Goal: Task Accomplishment & Management: Manage account settings

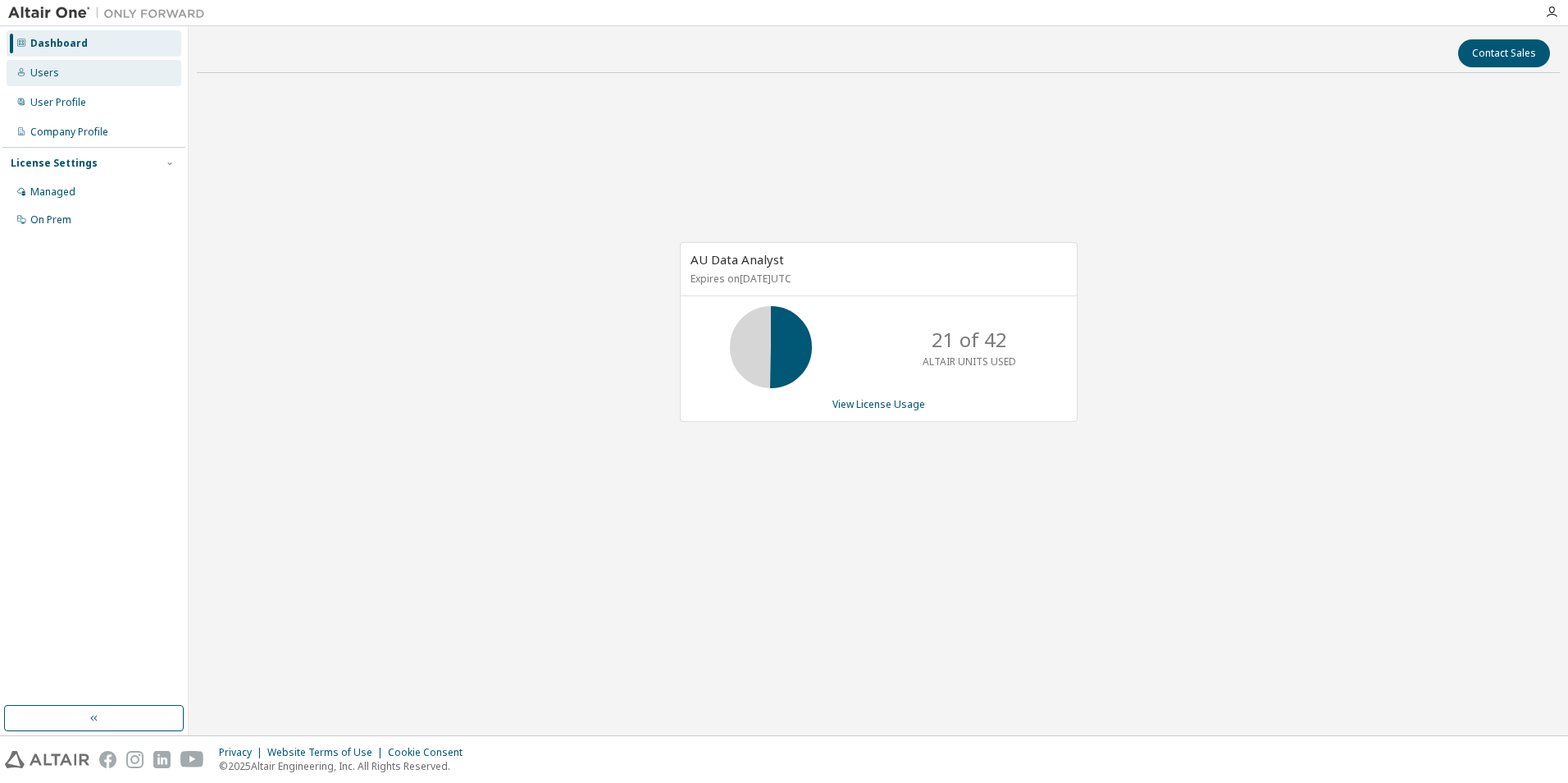
click at [59, 69] on div "Users" at bounding box center [93, 73] width 175 height 26
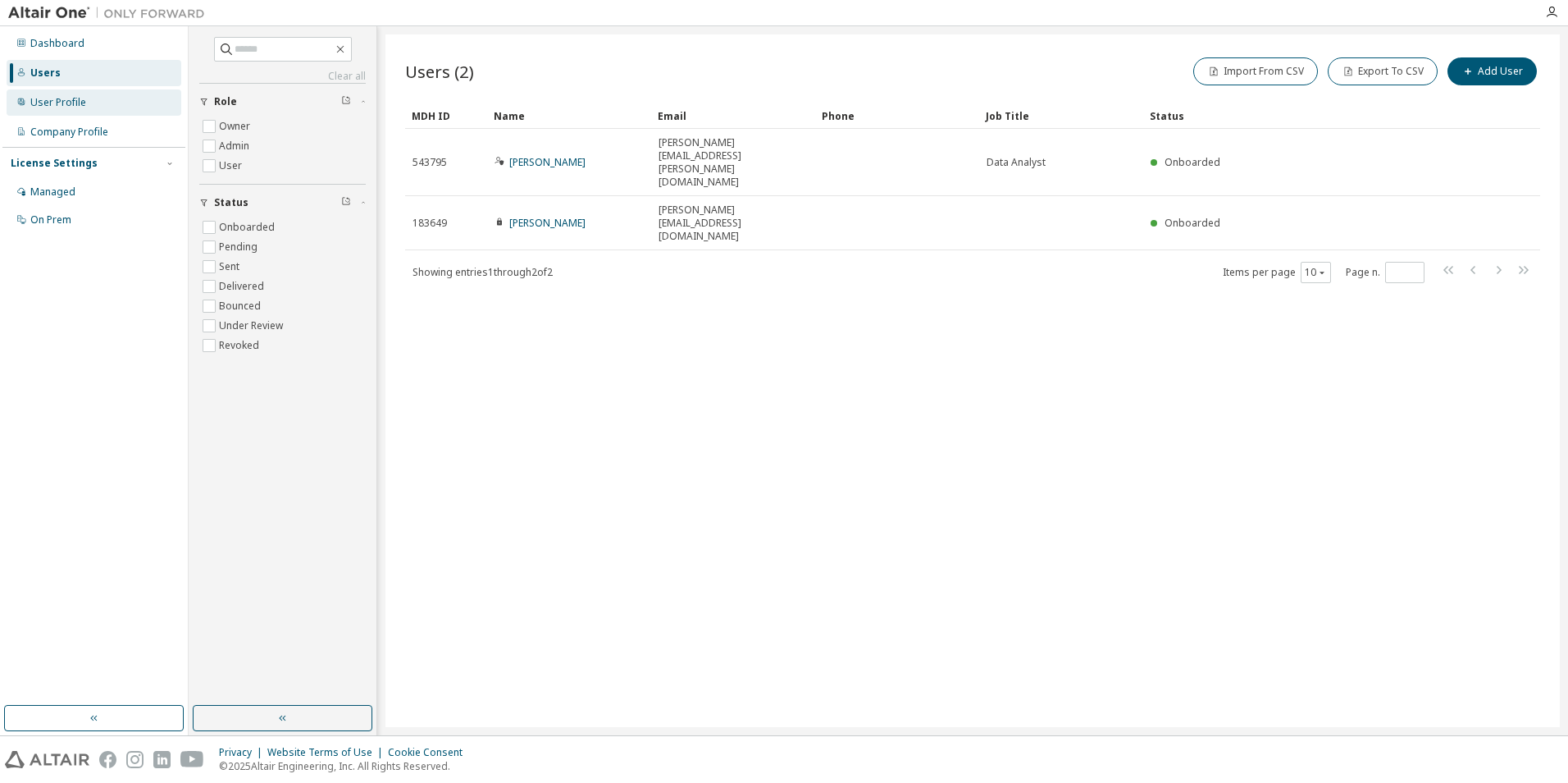
click at [68, 101] on div "User Profile" at bounding box center [58, 103] width 56 height 13
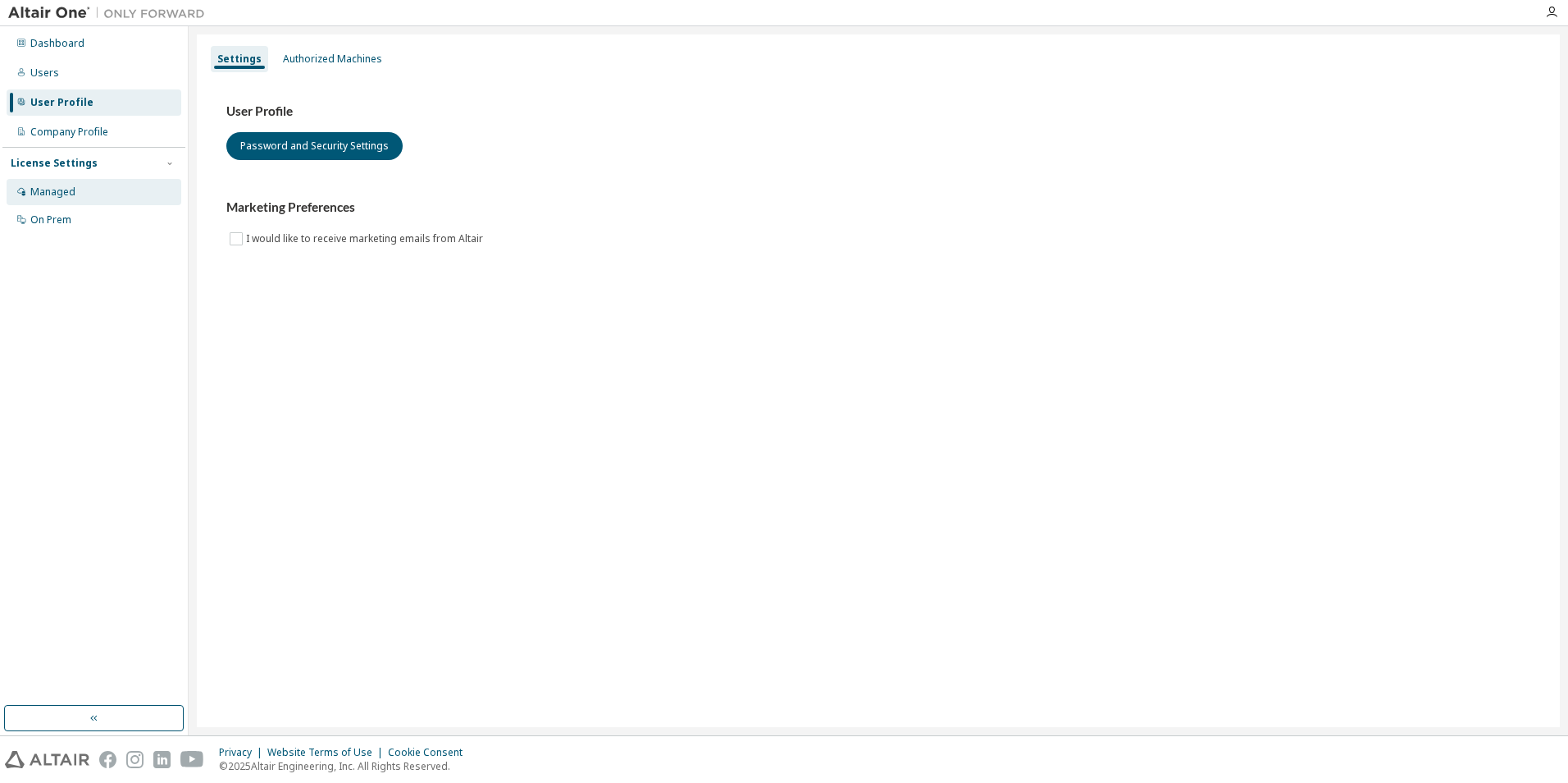
click at [90, 190] on div "Managed" at bounding box center [93, 192] width 175 height 26
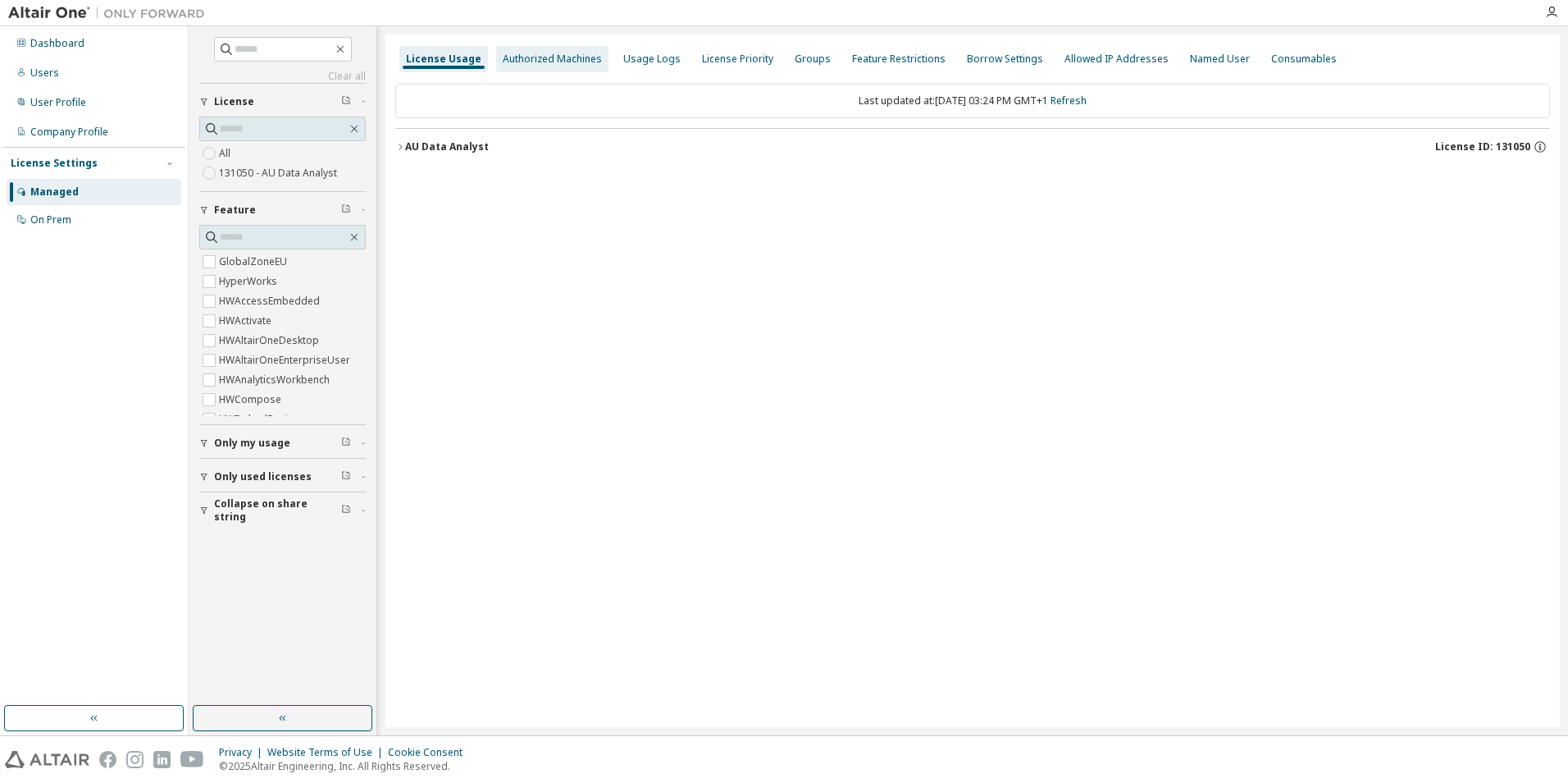
click at [535, 53] on div "Authorized Machines" at bounding box center [551, 60] width 99 height 13
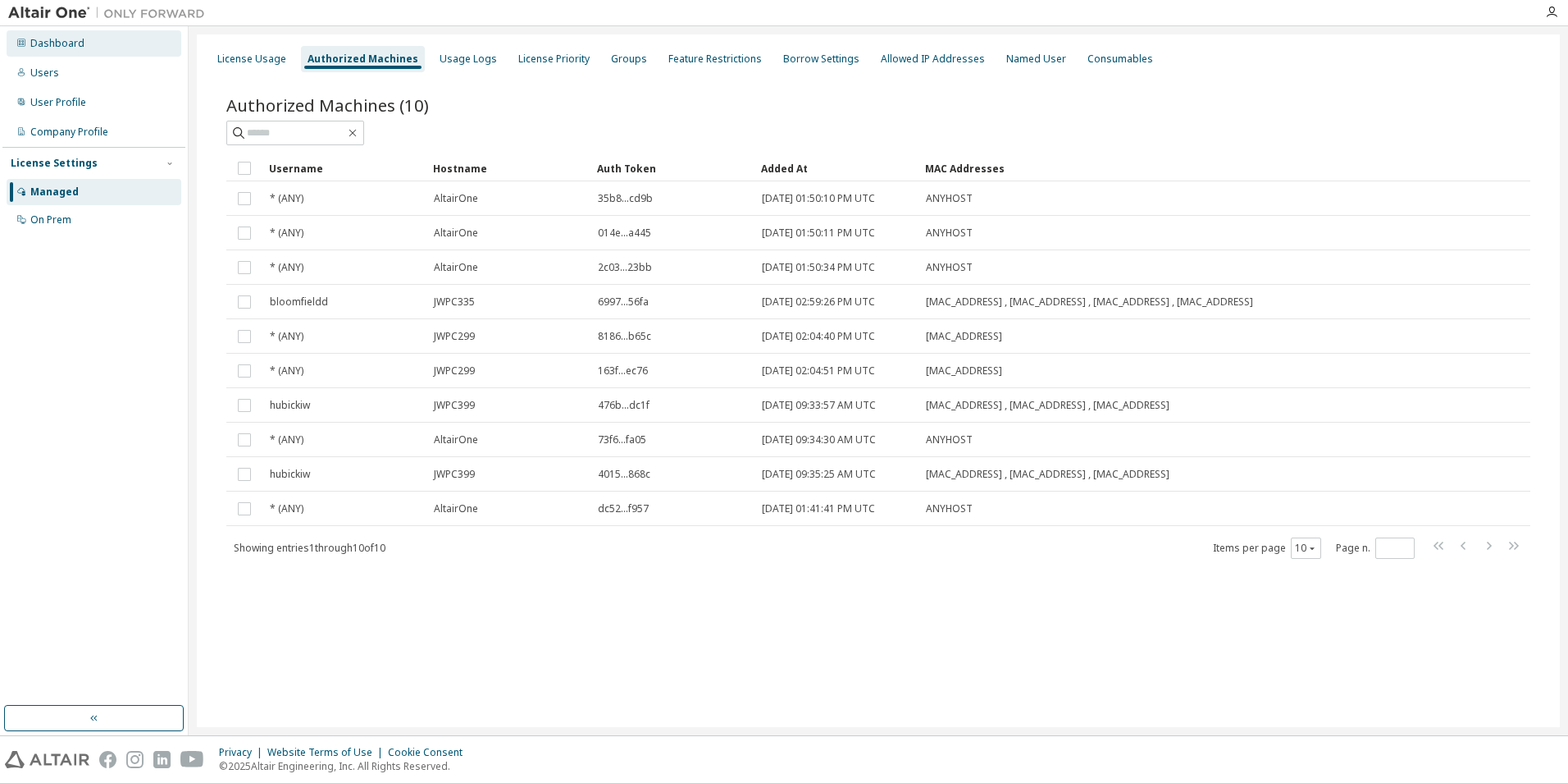
click at [78, 43] on div "Dashboard" at bounding box center [57, 43] width 54 height 13
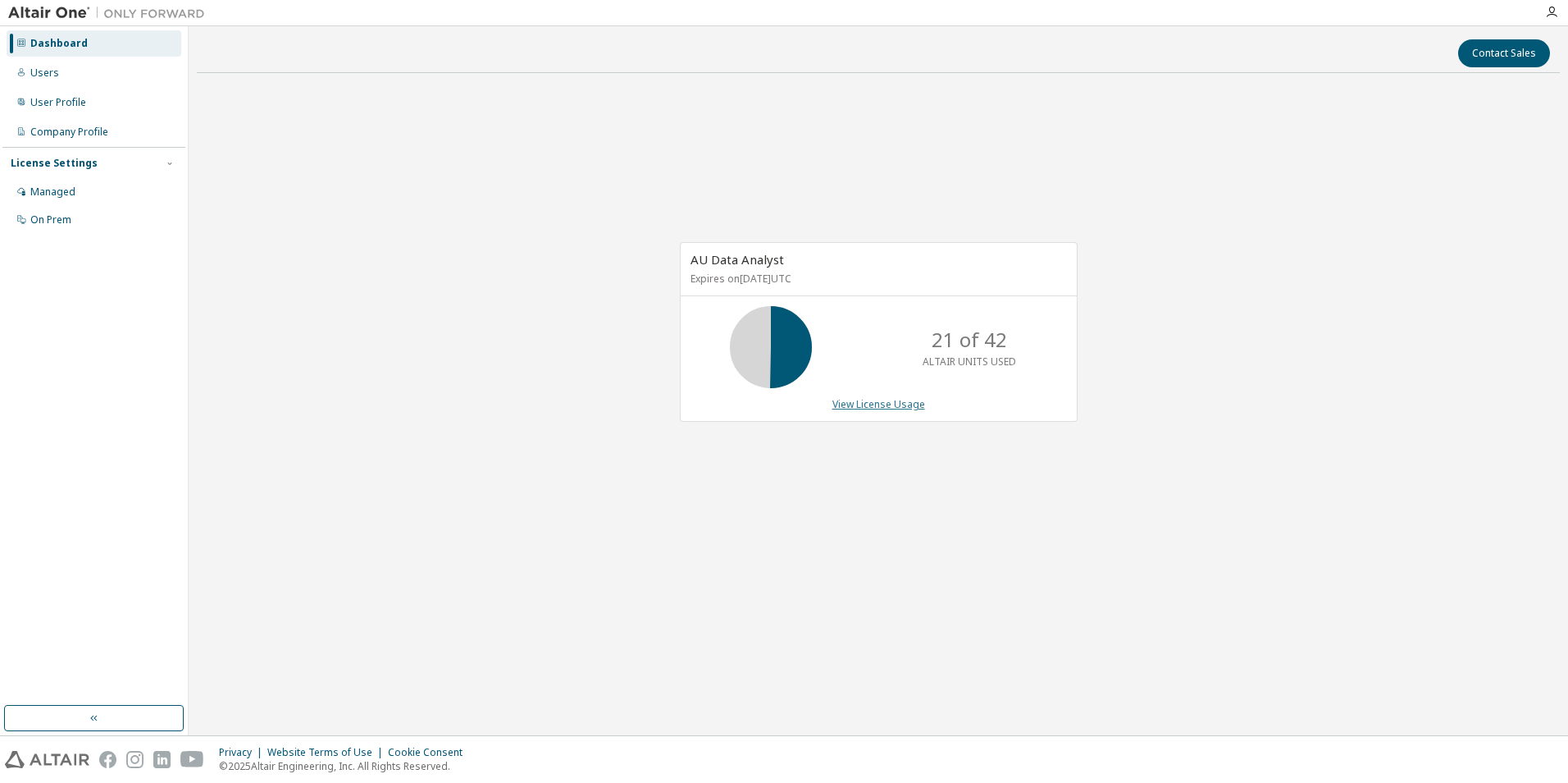
click at [892, 403] on link "View License Usage" at bounding box center [879, 403] width 93 height 14
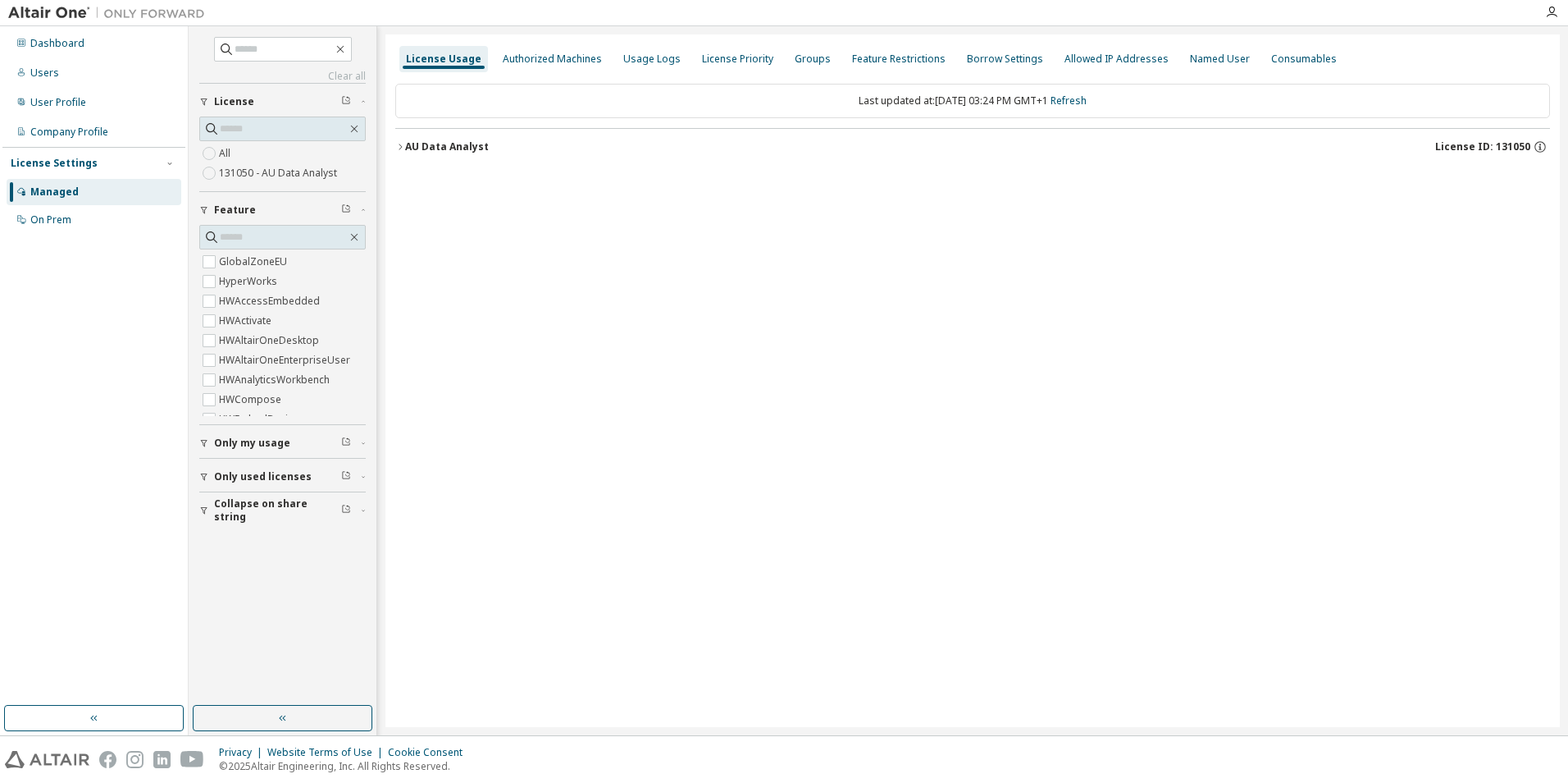
click at [398, 146] on icon "button" at bounding box center [400, 146] width 9 height 9
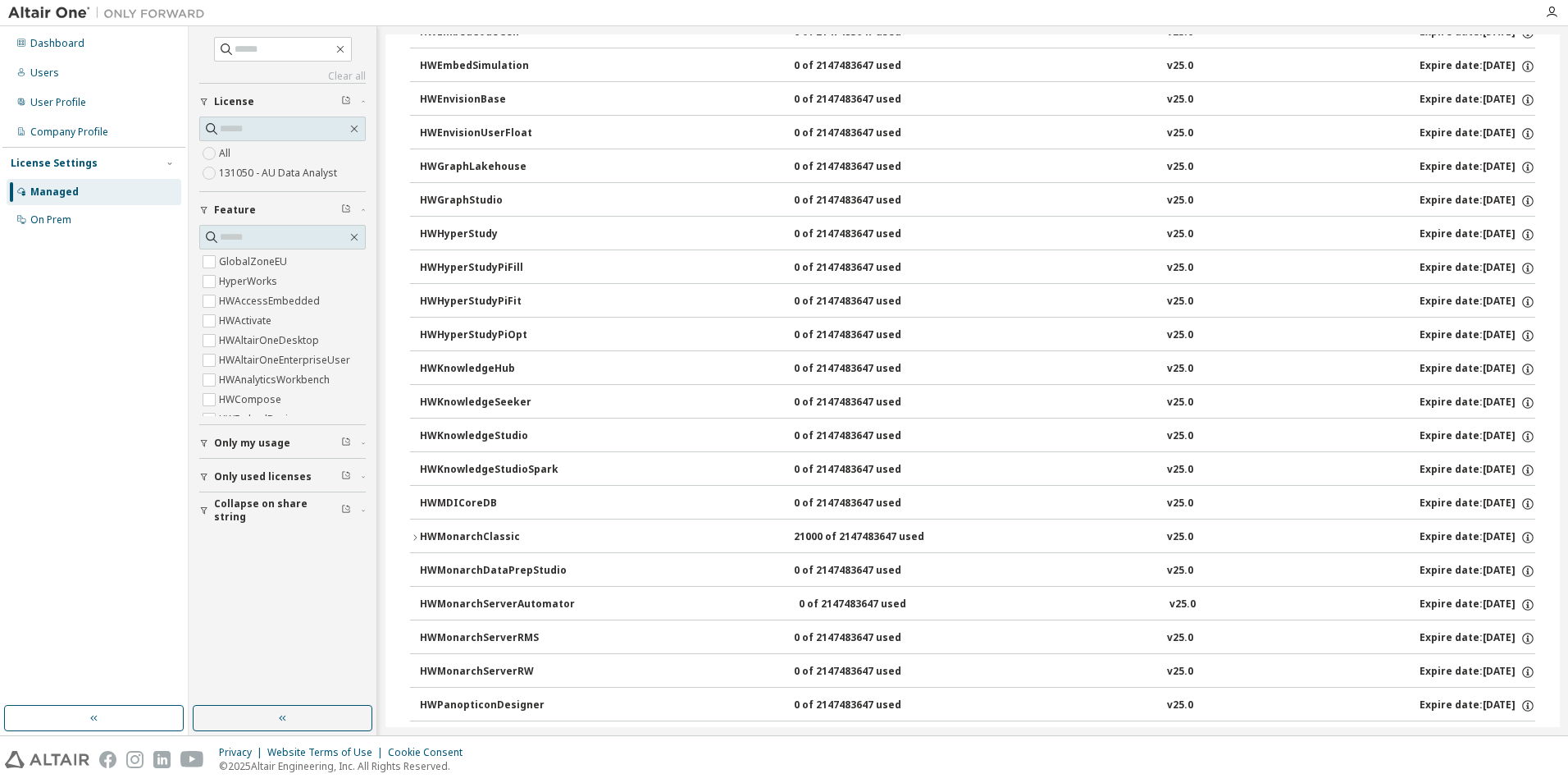
scroll to position [452, 0]
click at [415, 535] on icon "button" at bounding box center [414, 536] width 3 height 6
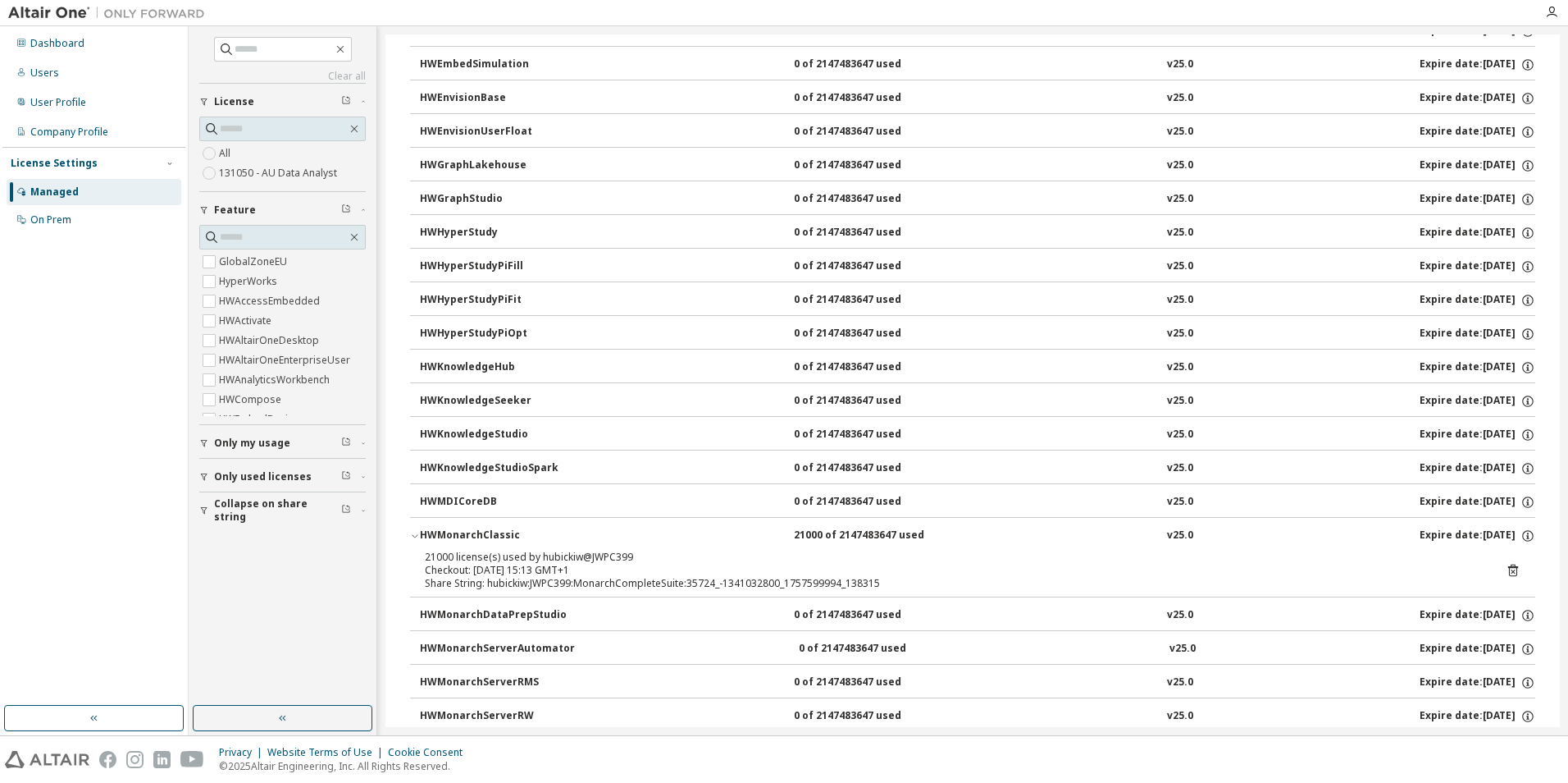
click at [413, 534] on icon "button" at bounding box center [414, 536] width 9 height 9
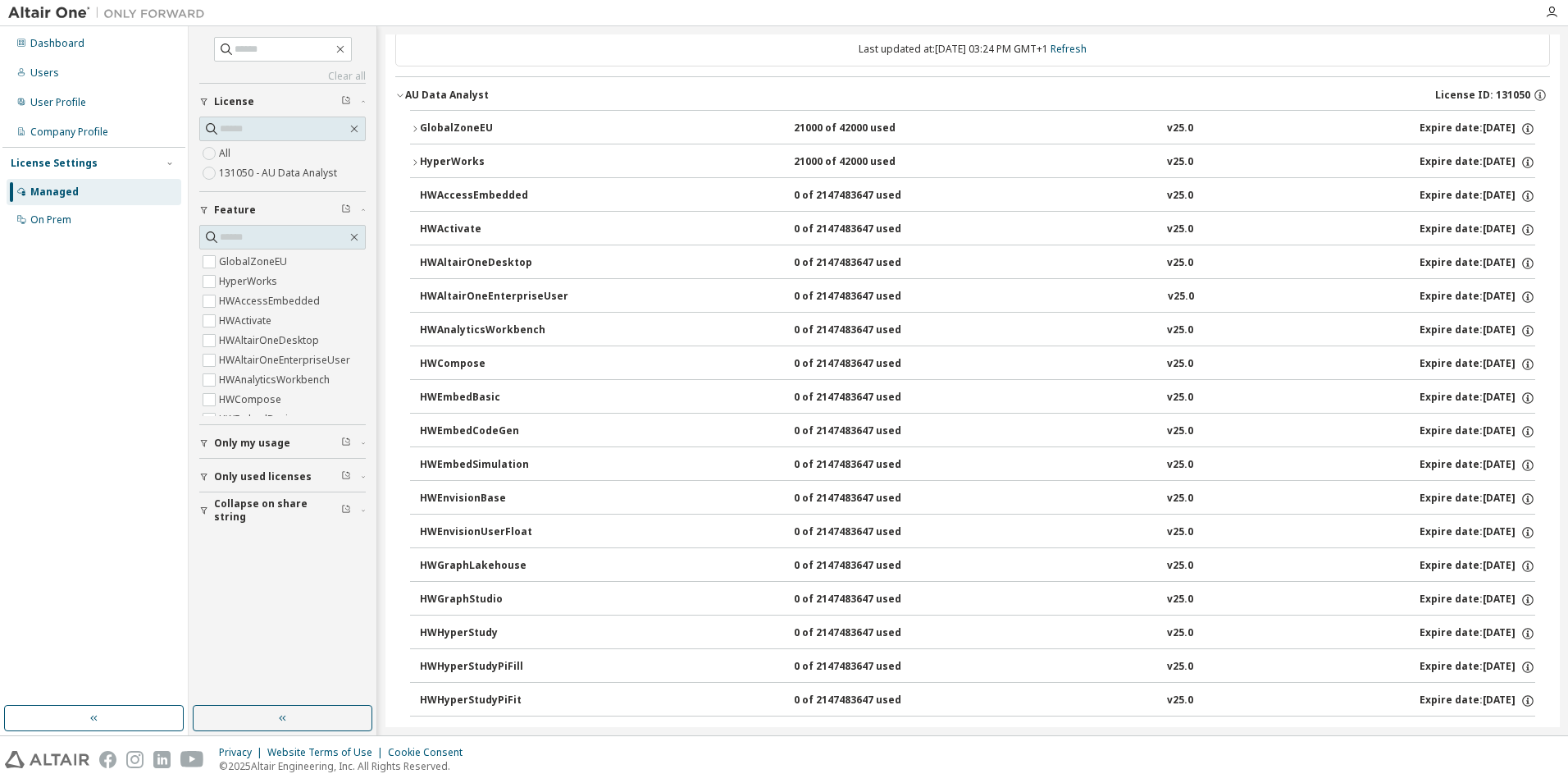
scroll to position [0, 0]
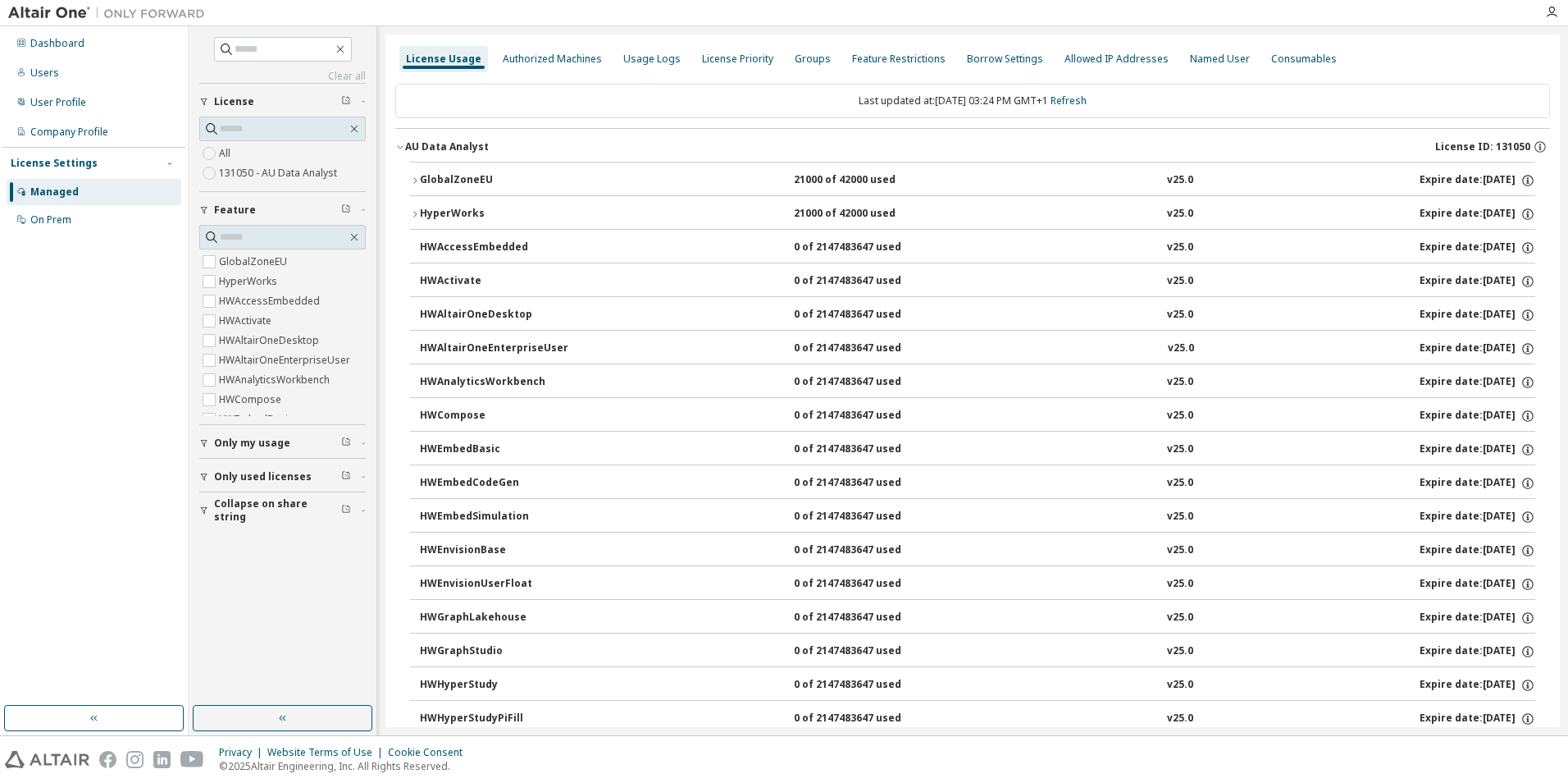
click at [416, 210] on icon "button" at bounding box center [414, 213] width 9 height 9
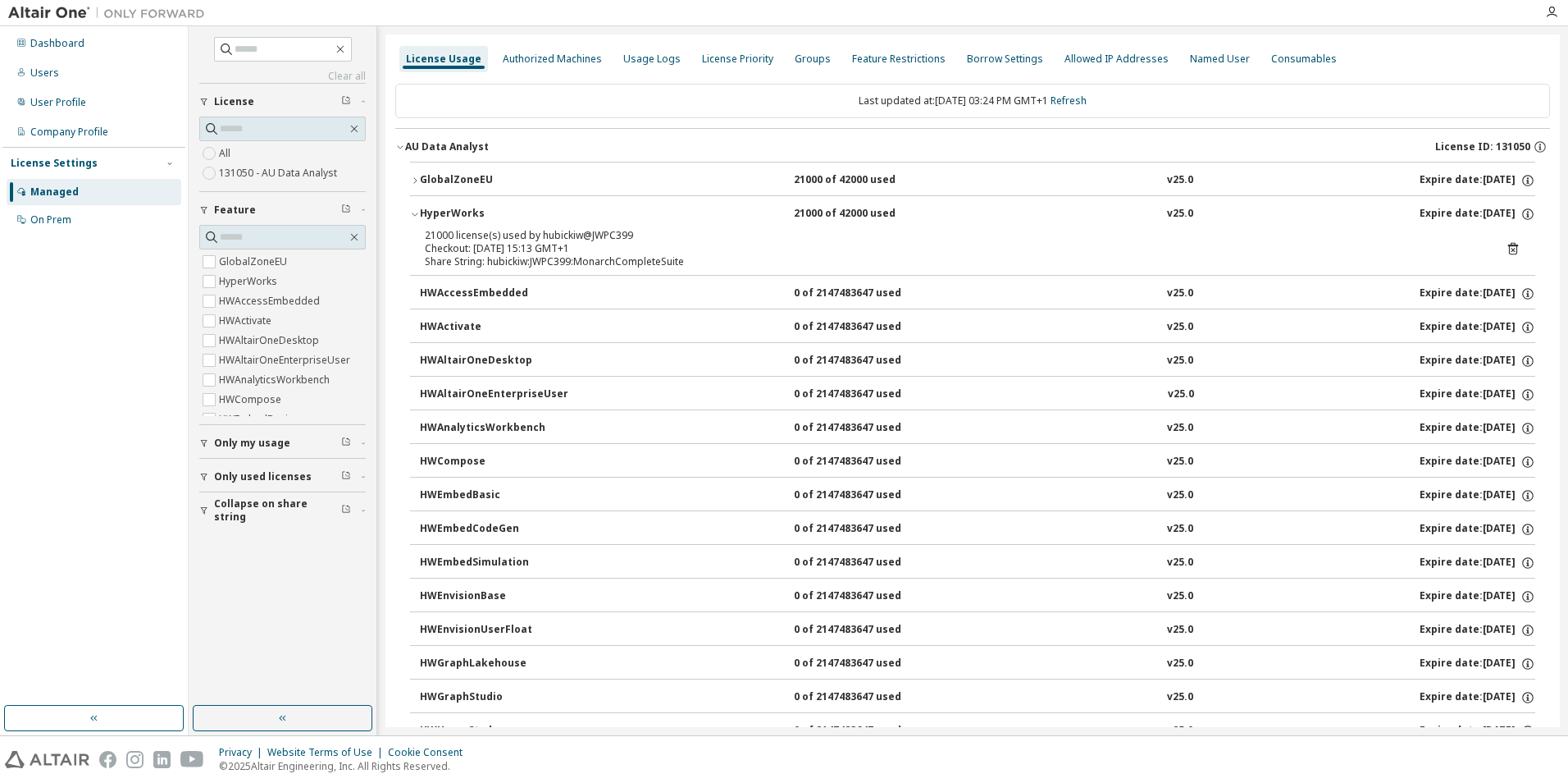
click at [416, 210] on icon "button" at bounding box center [414, 213] width 9 height 9
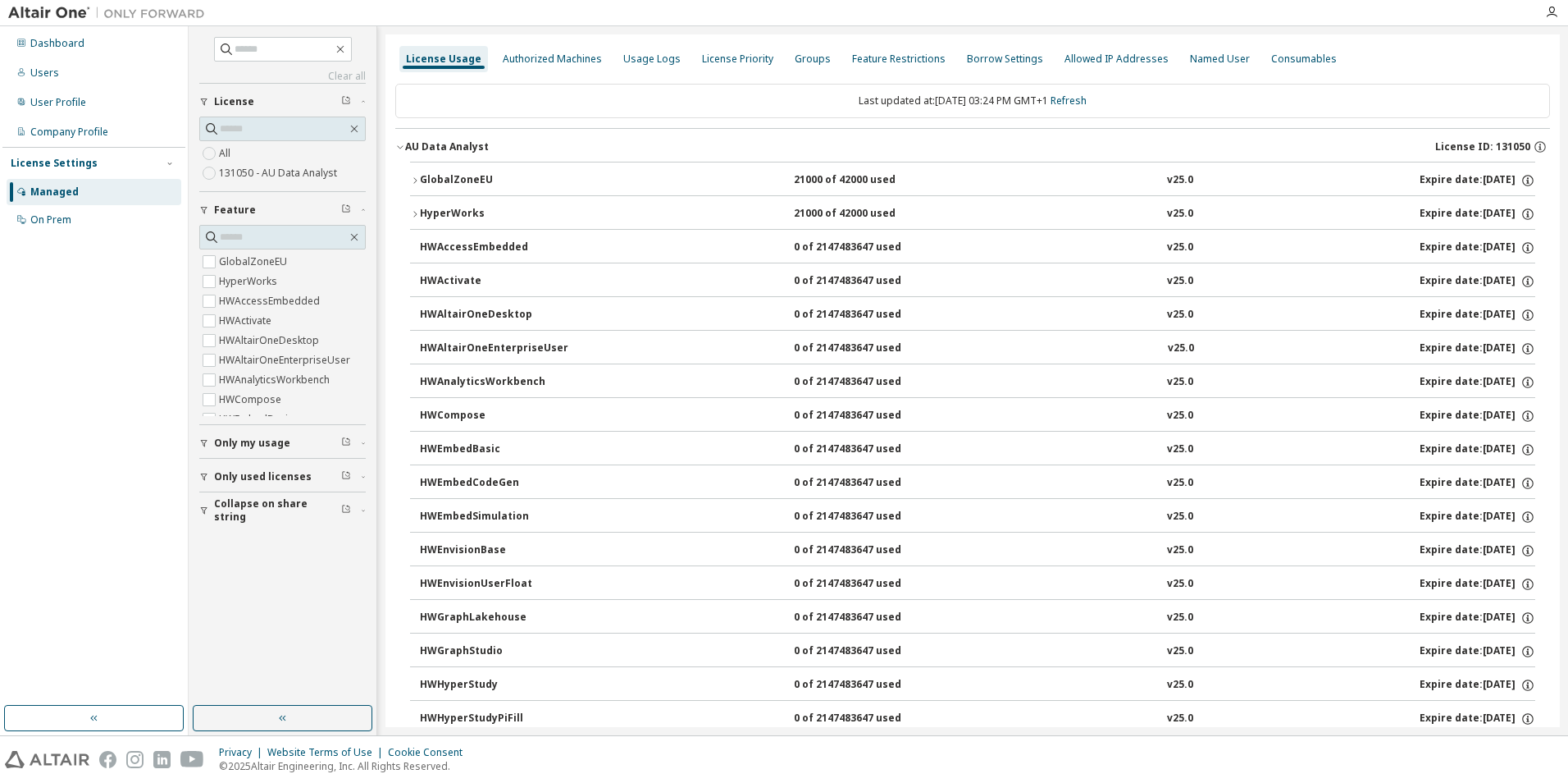
click at [413, 177] on icon "button" at bounding box center [414, 180] width 9 height 9
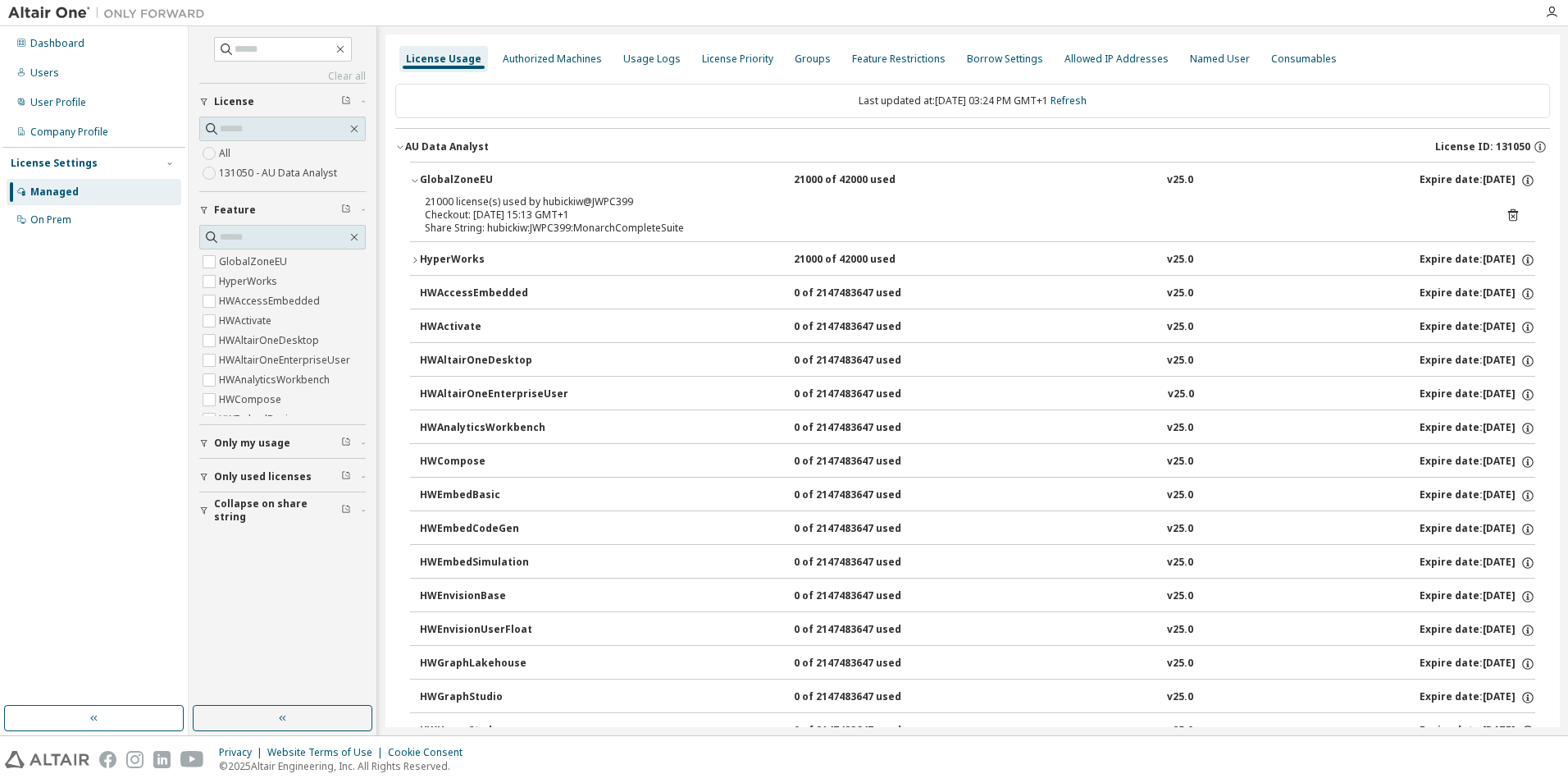
click at [413, 177] on icon "button" at bounding box center [414, 180] width 9 height 9
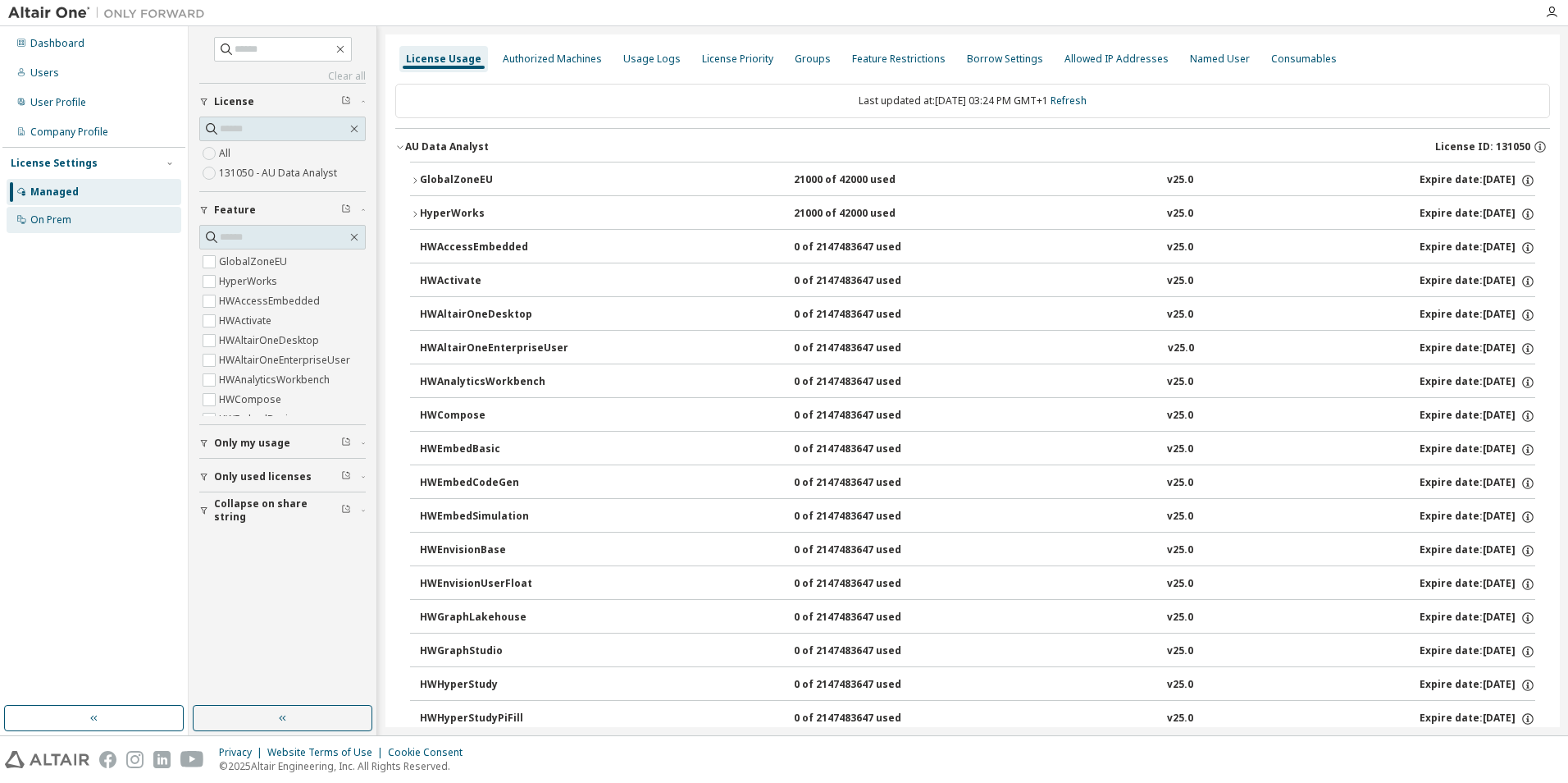
click at [76, 218] on div "On Prem" at bounding box center [93, 220] width 175 height 26
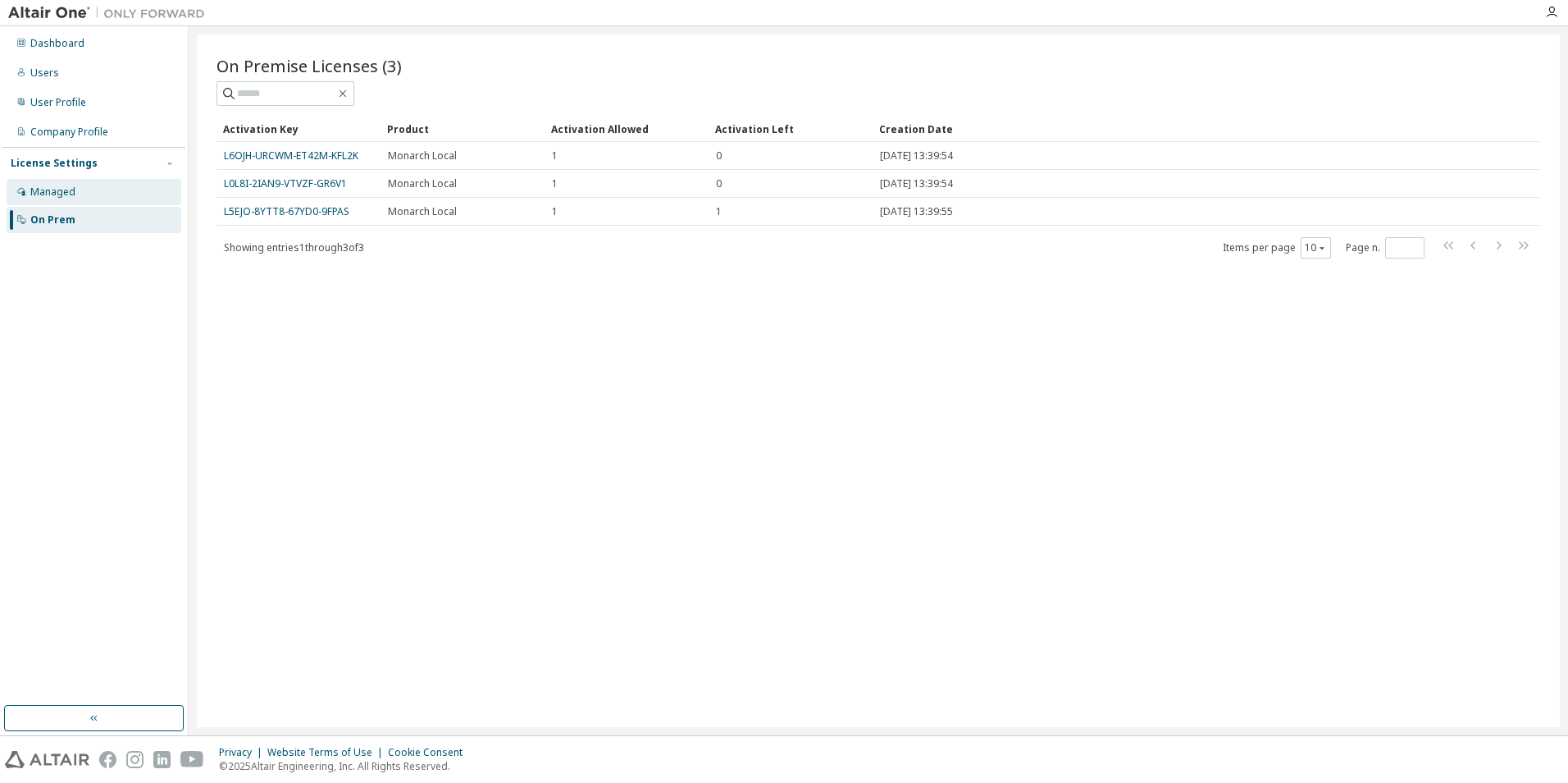
click at [100, 193] on div "Managed" at bounding box center [93, 192] width 175 height 26
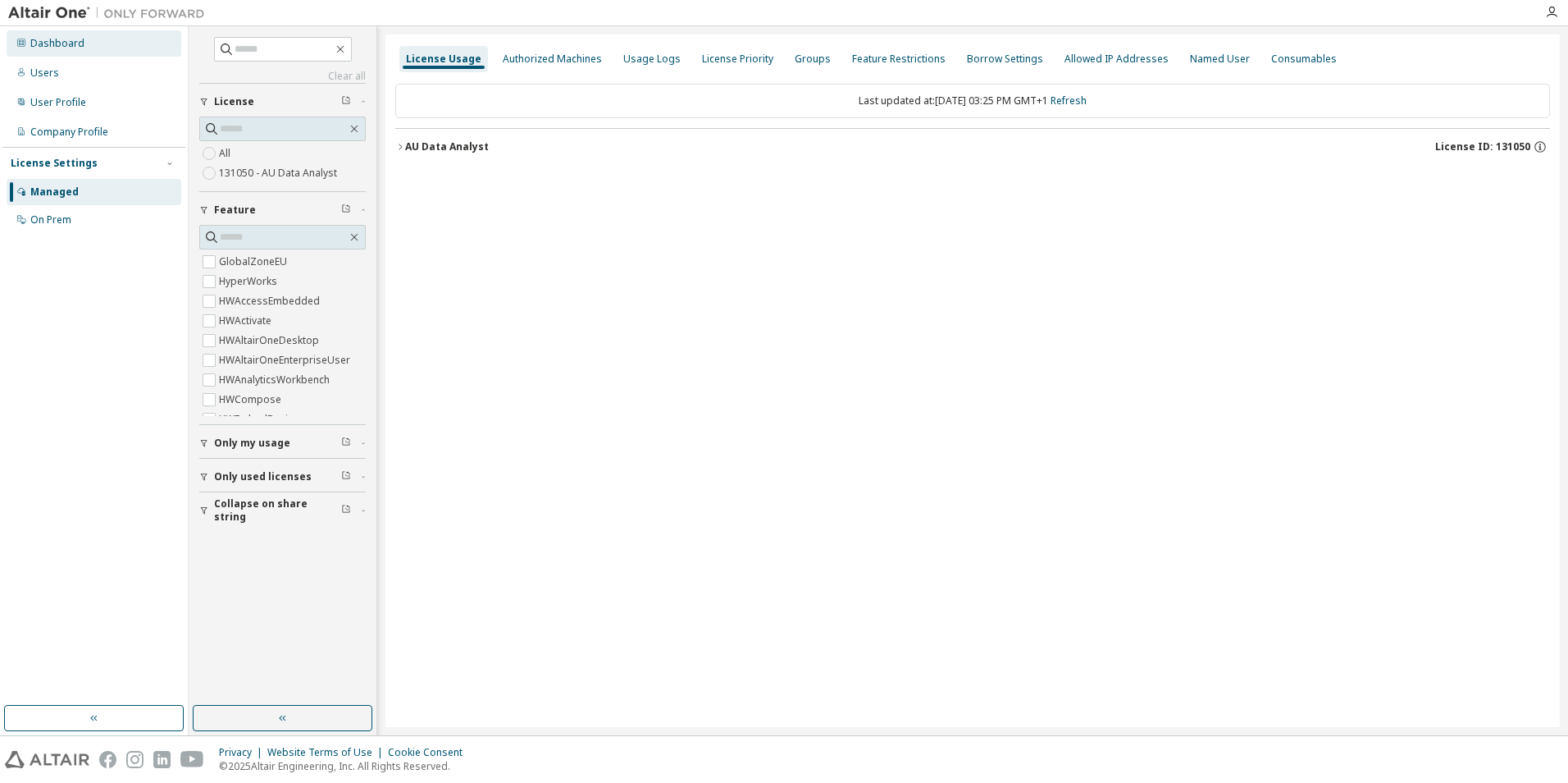
click at [81, 43] on div "Dashboard" at bounding box center [57, 43] width 54 height 13
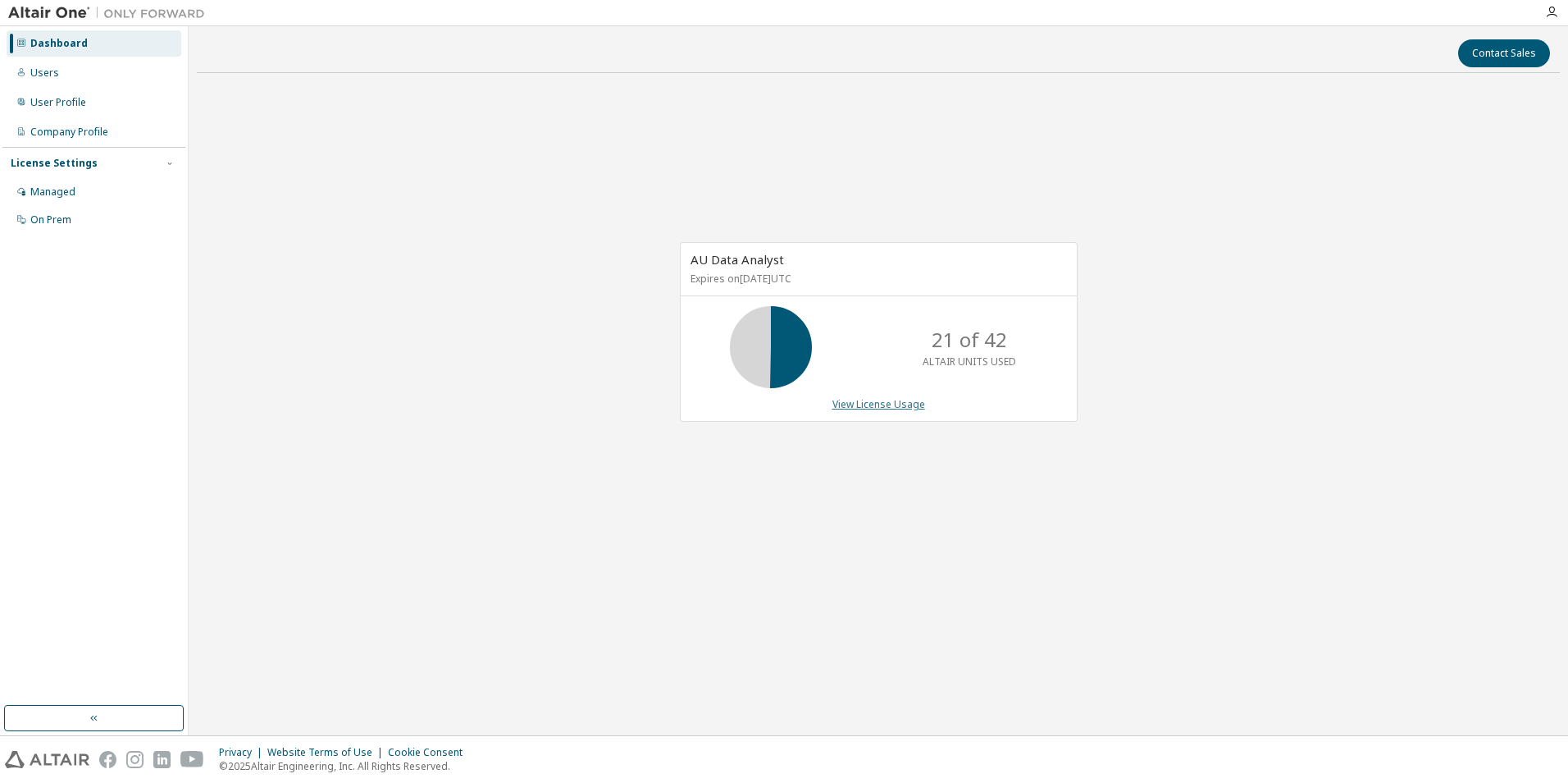
click at [883, 402] on link "View License Usage" at bounding box center [879, 403] width 93 height 14
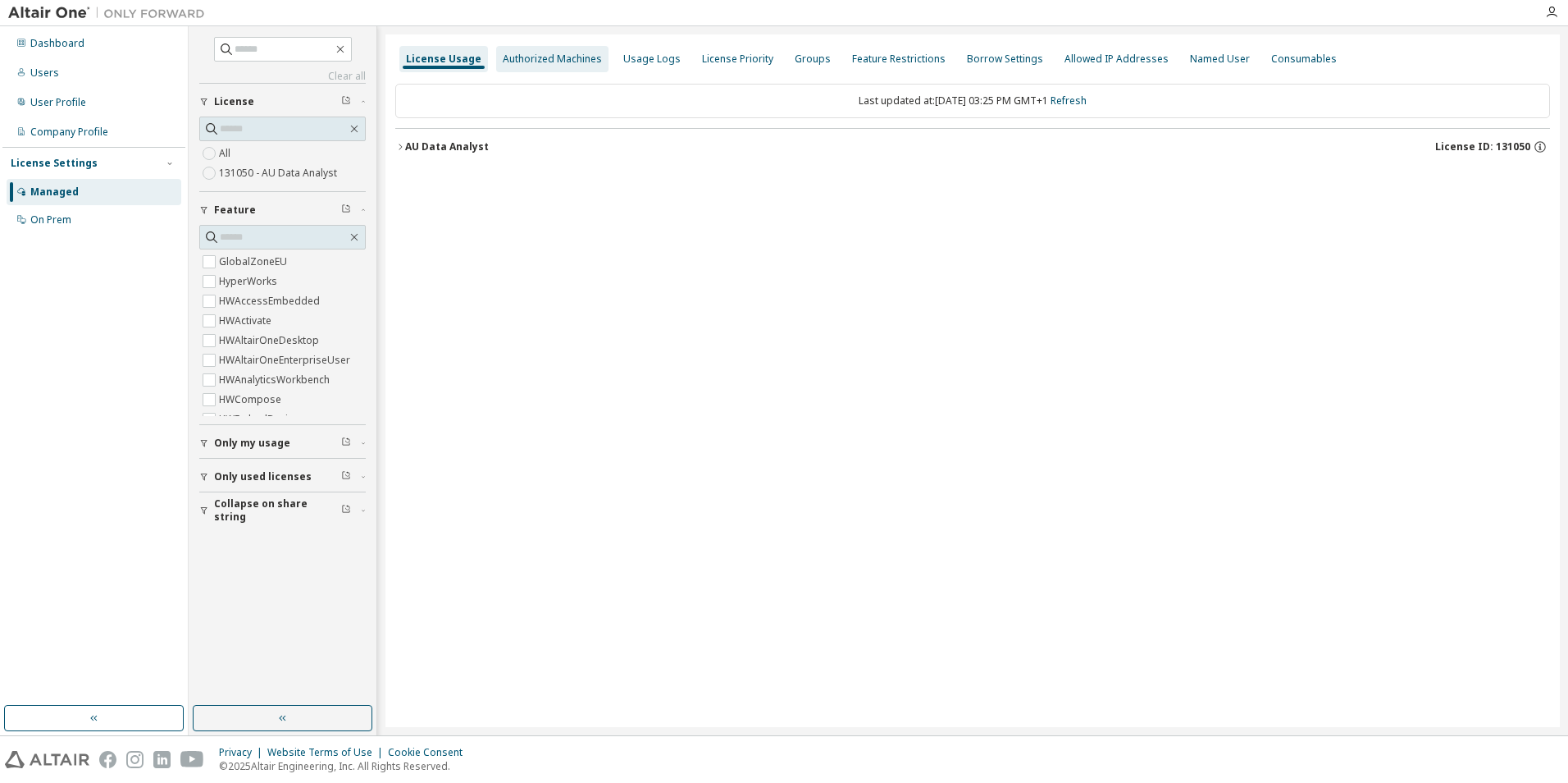
click at [558, 60] on div "Authorized Machines" at bounding box center [551, 60] width 99 height 13
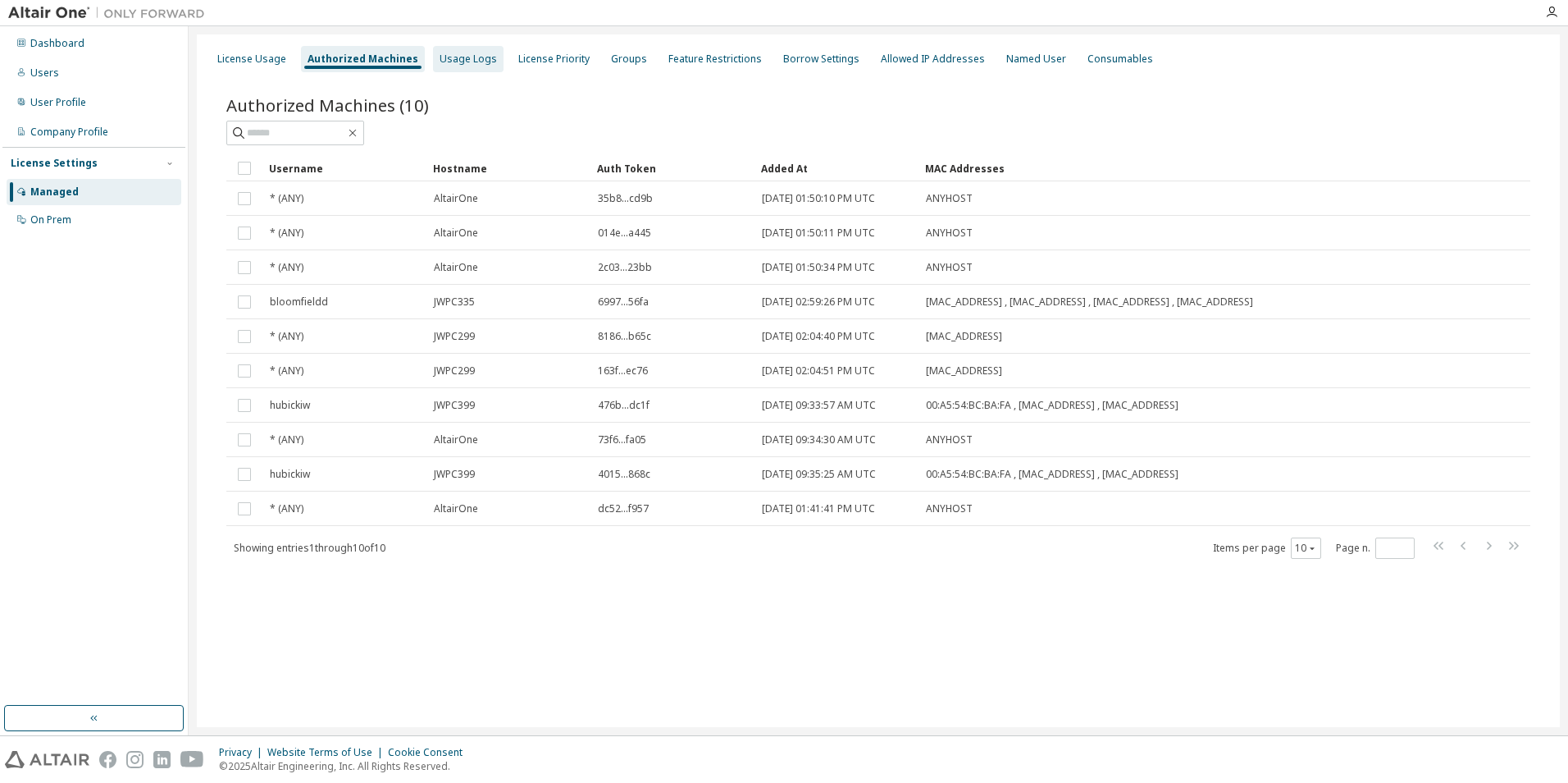
click at [463, 56] on div "Usage Logs" at bounding box center [468, 60] width 58 height 13
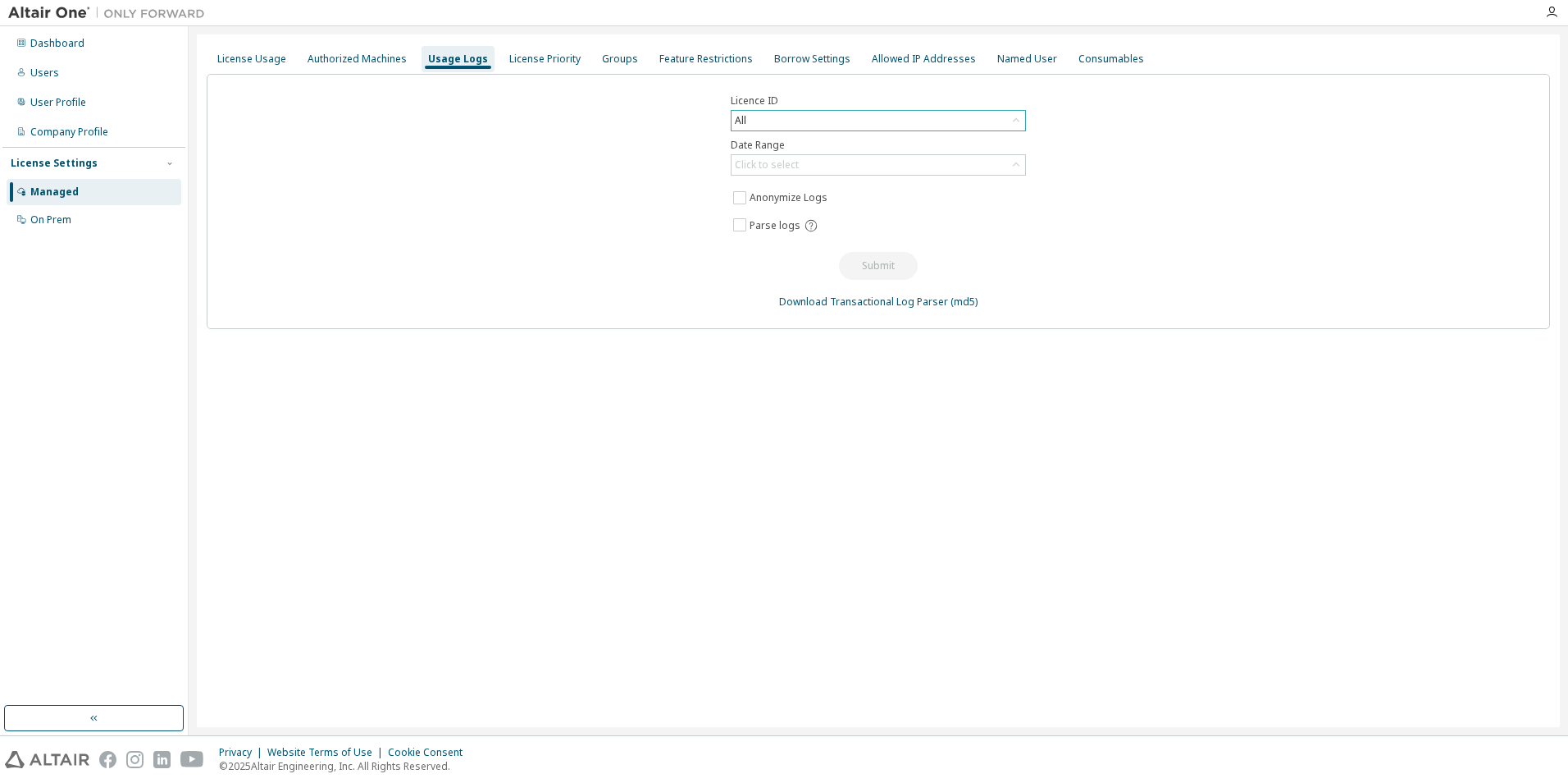
click at [862, 116] on div "All" at bounding box center [878, 120] width 294 height 20
click at [849, 181] on li "131050 - AU Data Analyst" at bounding box center [877, 188] width 290 height 22
click at [814, 161] on div "Click to select" at bounding box center [878, 164] width 294 height 20
click at [539, 50] on div "License Priority" at bounding box center [544, 60] width 84 height 26
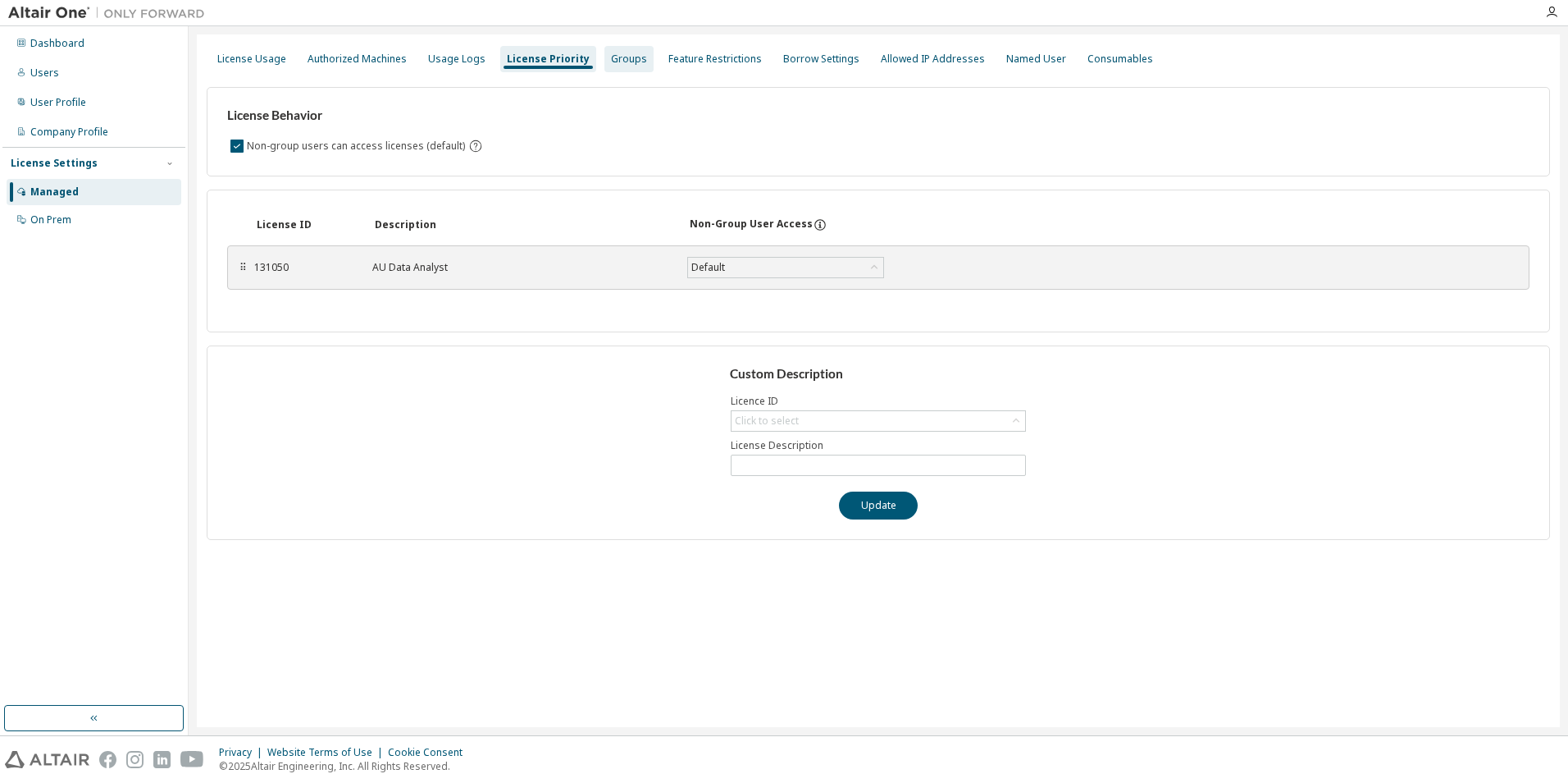
click at [615, 62] on div "Groups" at bounding box center [629, 60] width 36 height 13
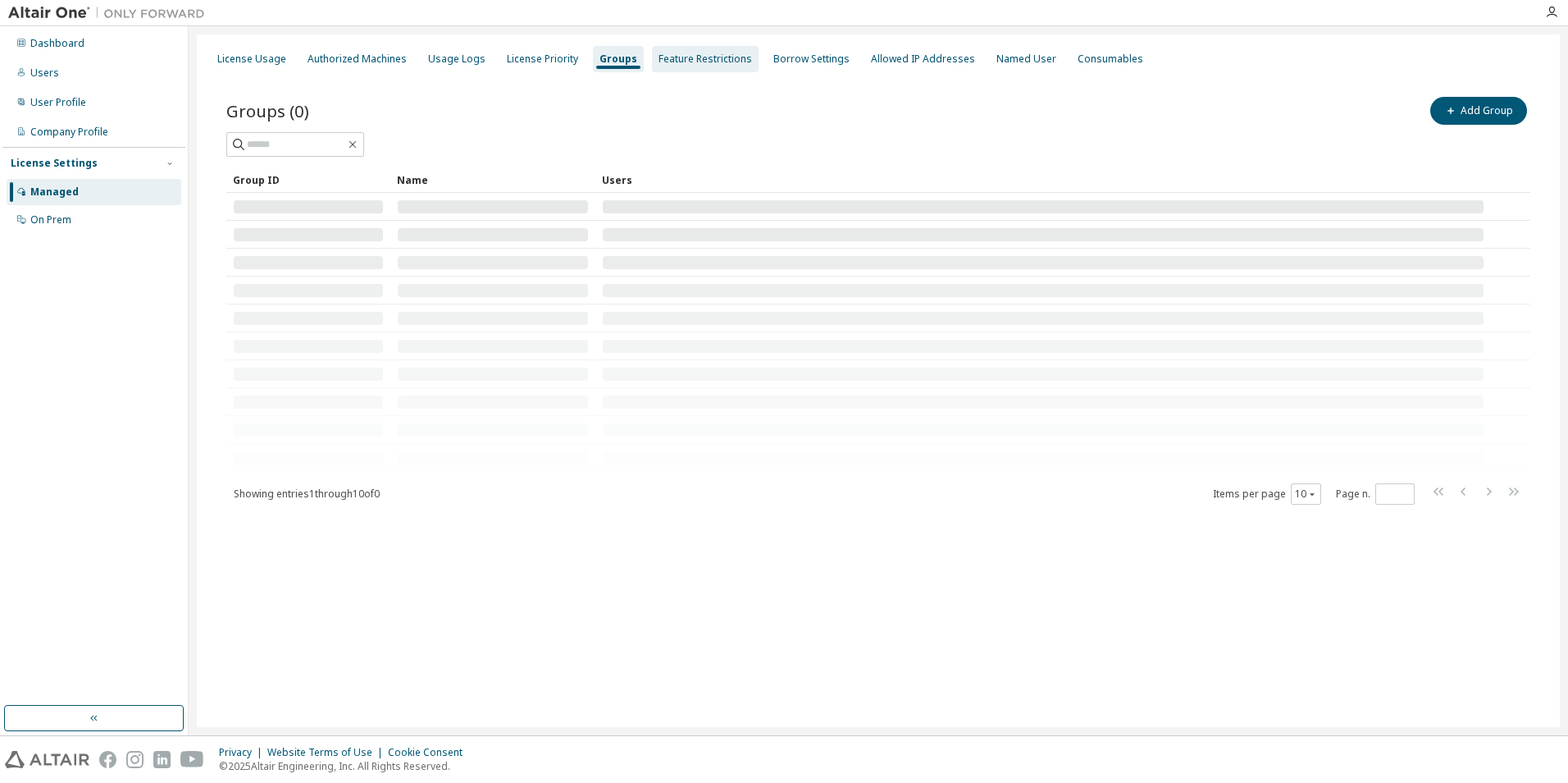
click at [676, 60] on div "Feature Restrictions" at bounding box center [704, 60] width 93 height 13
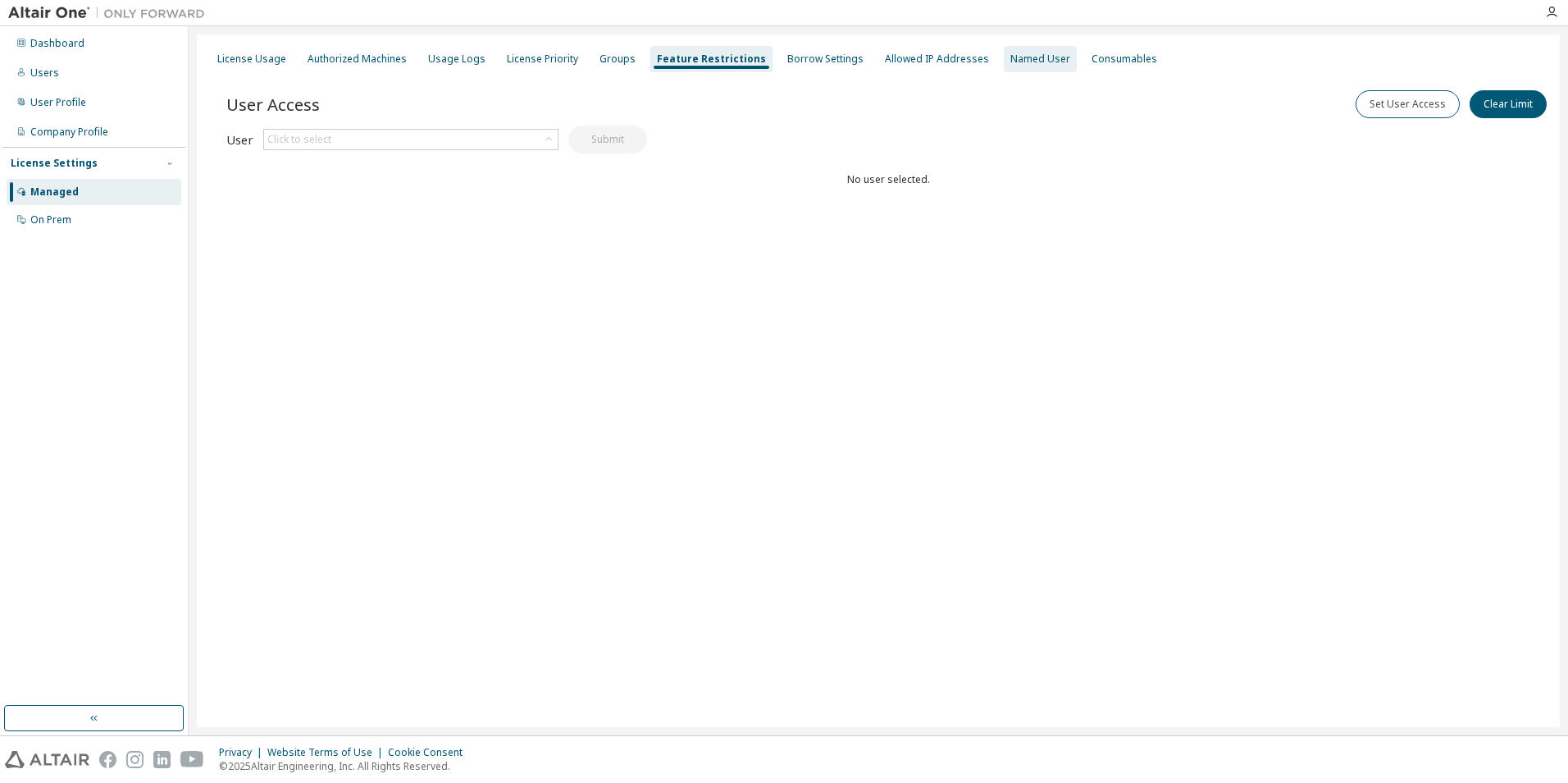
click at [1014, 54] on div "Named User" at bounding box center [1039, 60] width 59 height 13
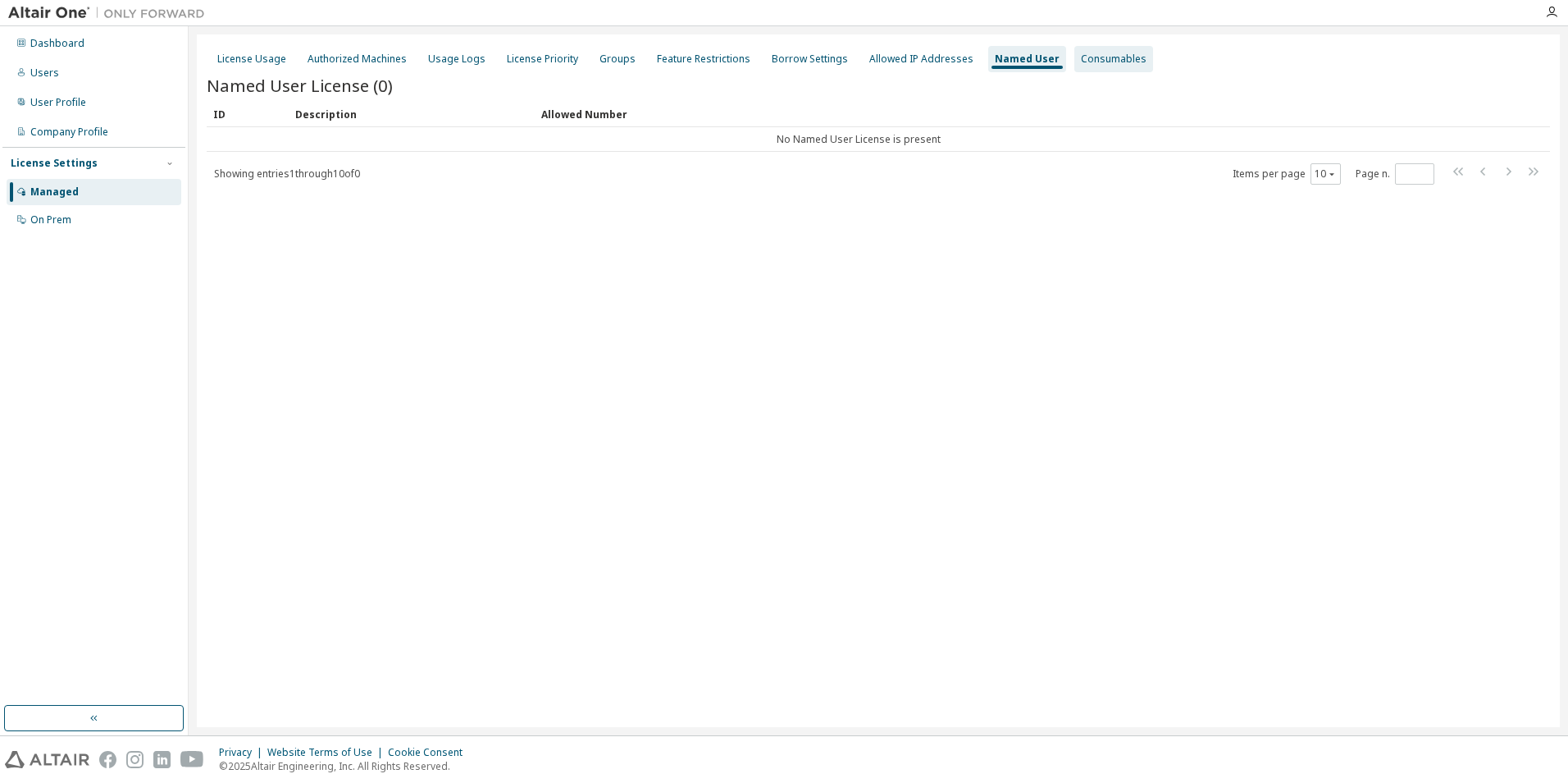
click at [1081, 54] on div "Consumables" at bounding box center [1113, 60] width 65 height 13
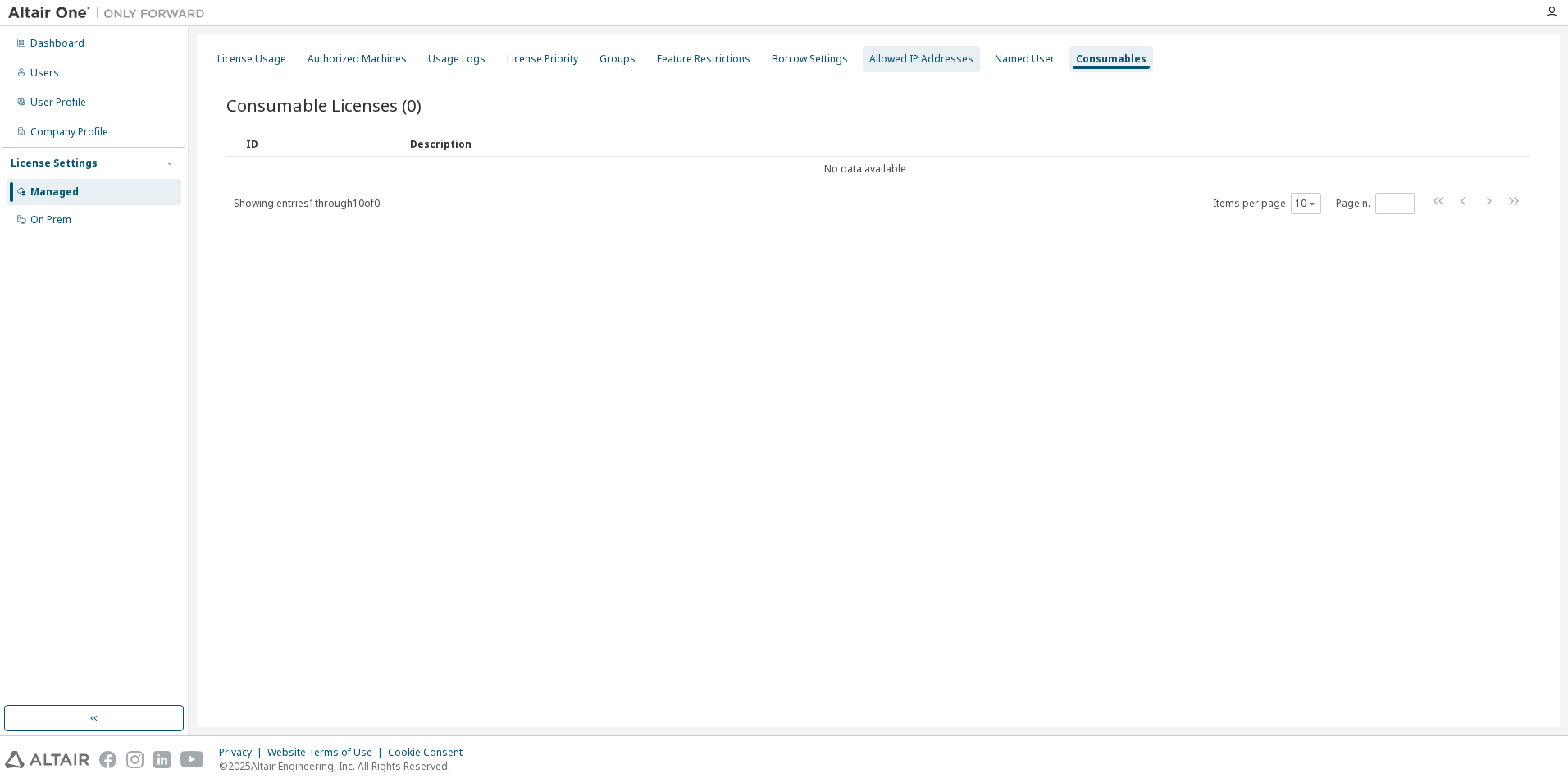
click at [902, 56] on div "Allowed IP Addresses" at bounding box center [921, 60] width 104 height 13
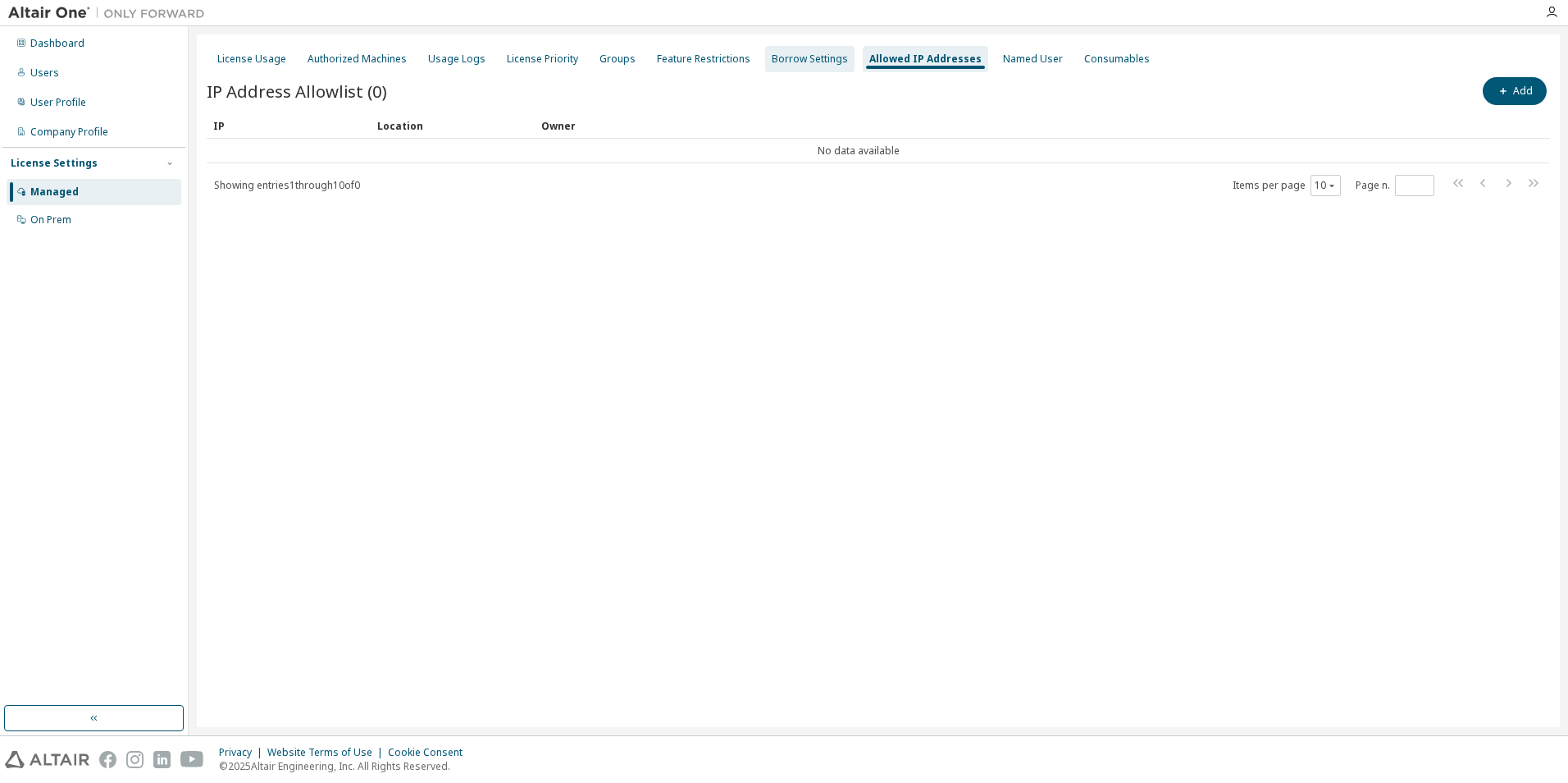
click at [801, 60] on div "Borrow Settings" at bounding box center [809, 60] width 76 height 13
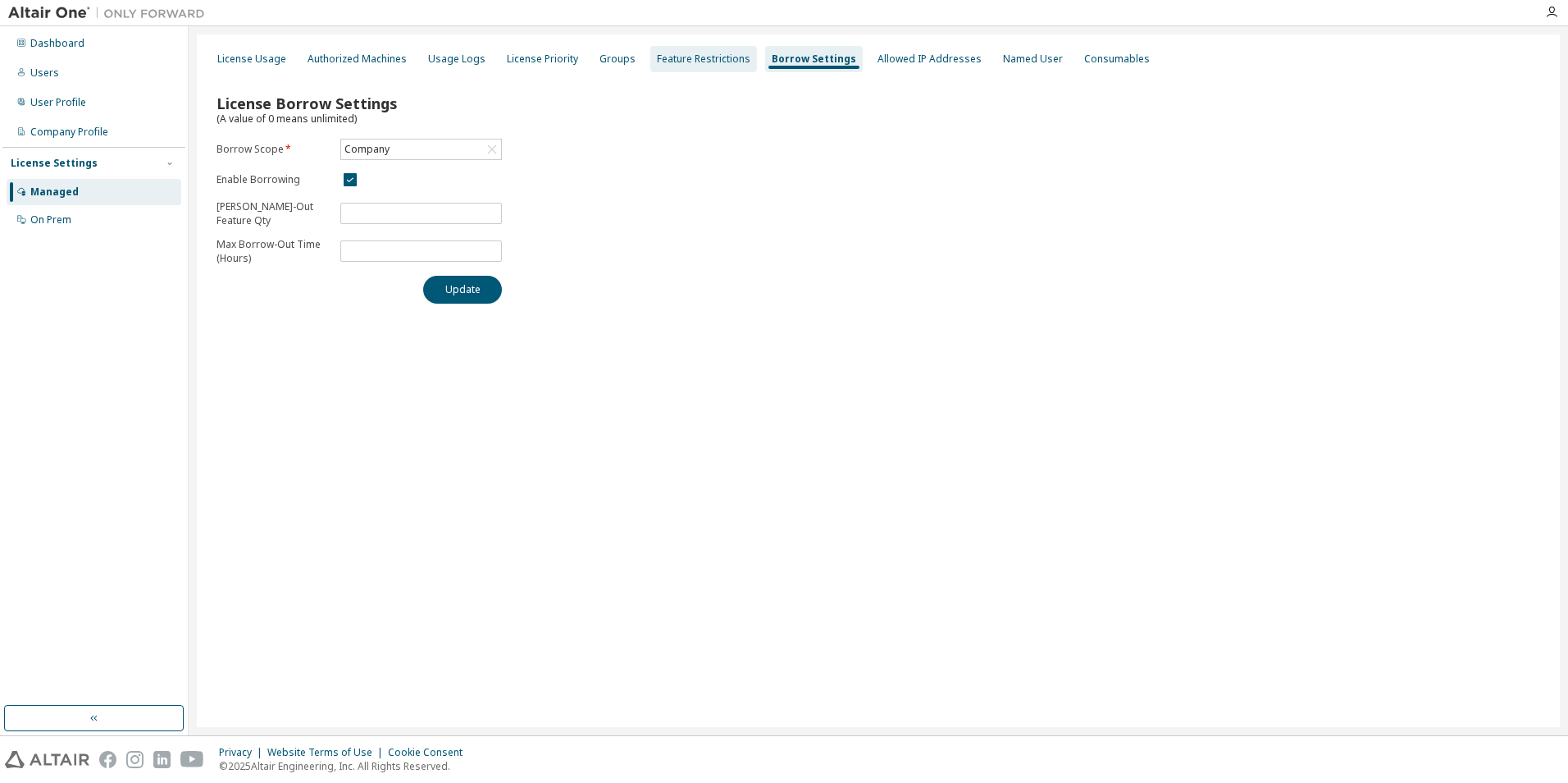
click at [699, 66] on div "Feature Restrictions" at bounding box center [703, 60] width 107 height 26
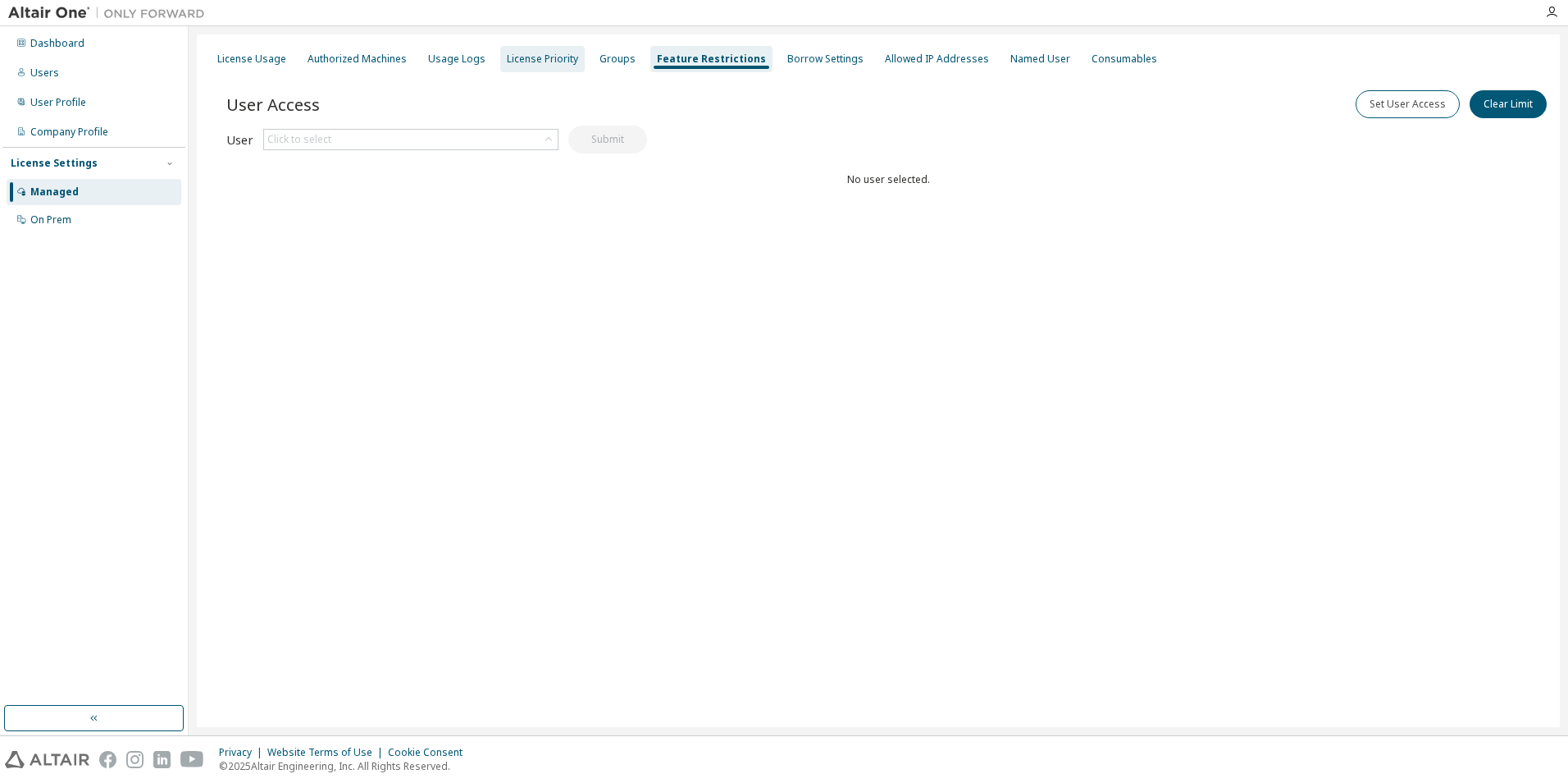
click at [527, 60] on div "License Priority" at bounding box center [543, 60] width 72 height 13
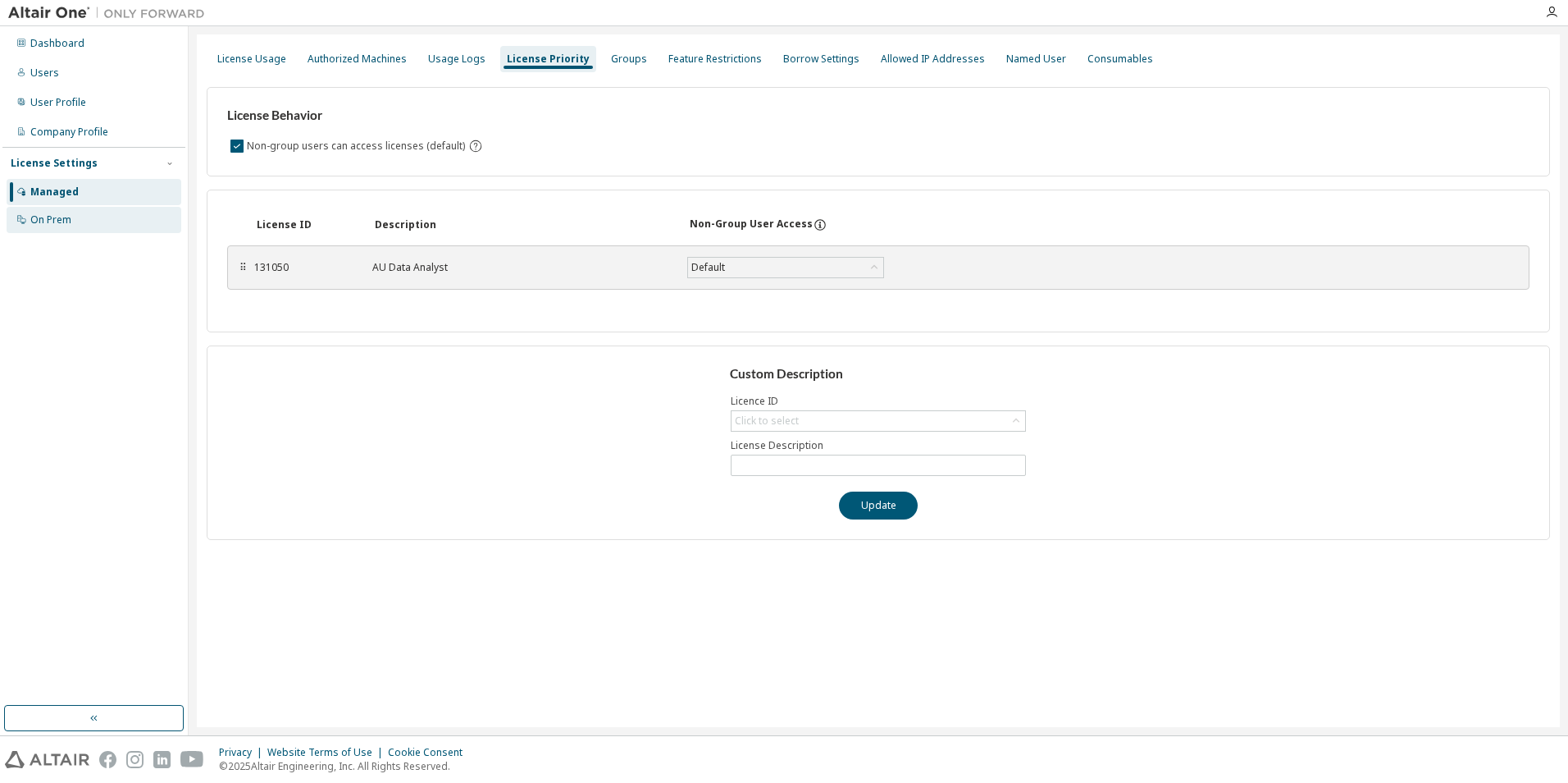
click at [65, 220] on div "On Prem" at bounding box center [50, 220] width 41 height 13
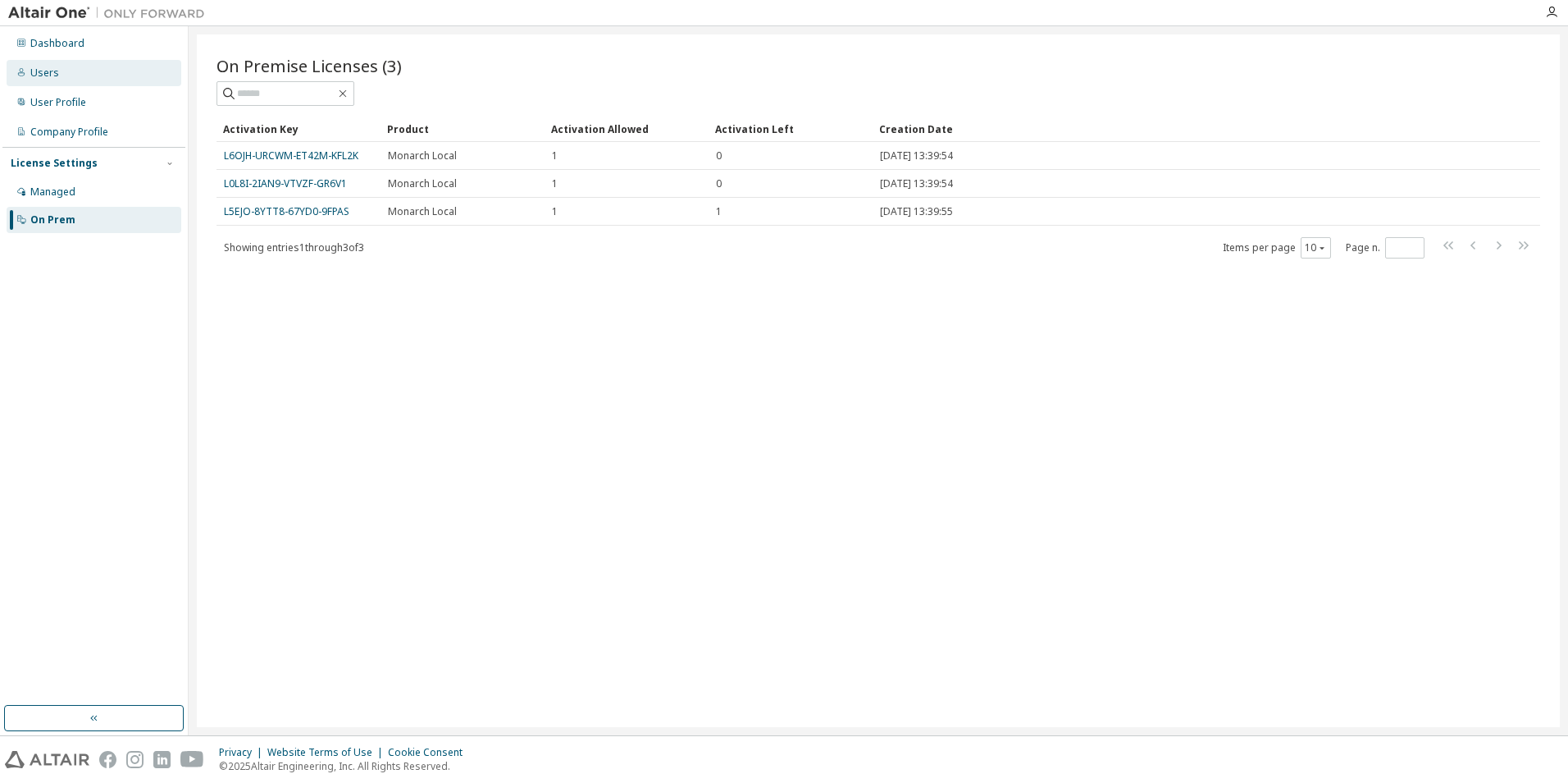
click at [81, 62] on div "Users" at bounding box center [93, 73] width 175 height 26
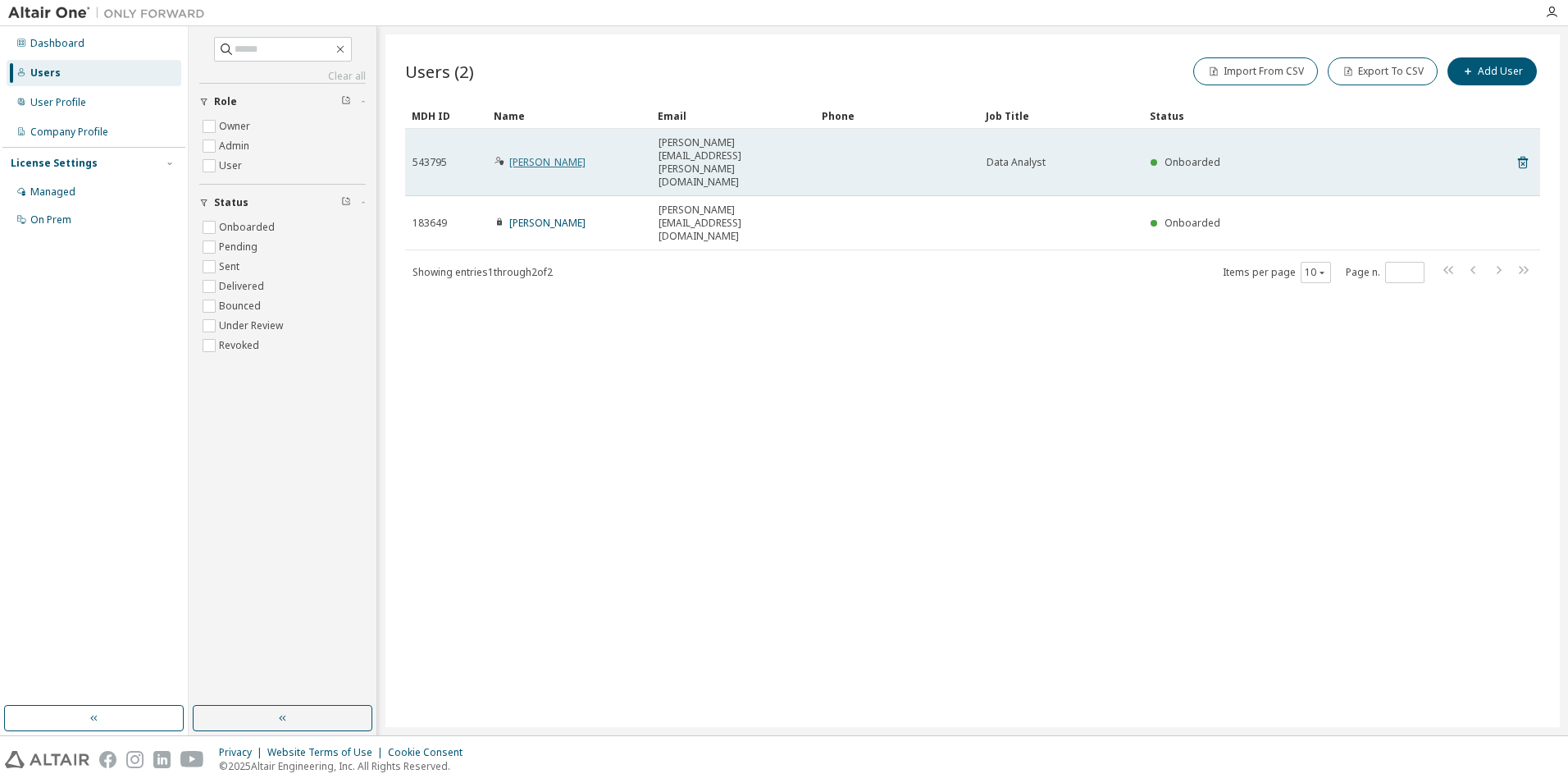
click at [546, 155] on link "[PERSON_NAME]" at bounding box center [547, 162] width 76 height 14
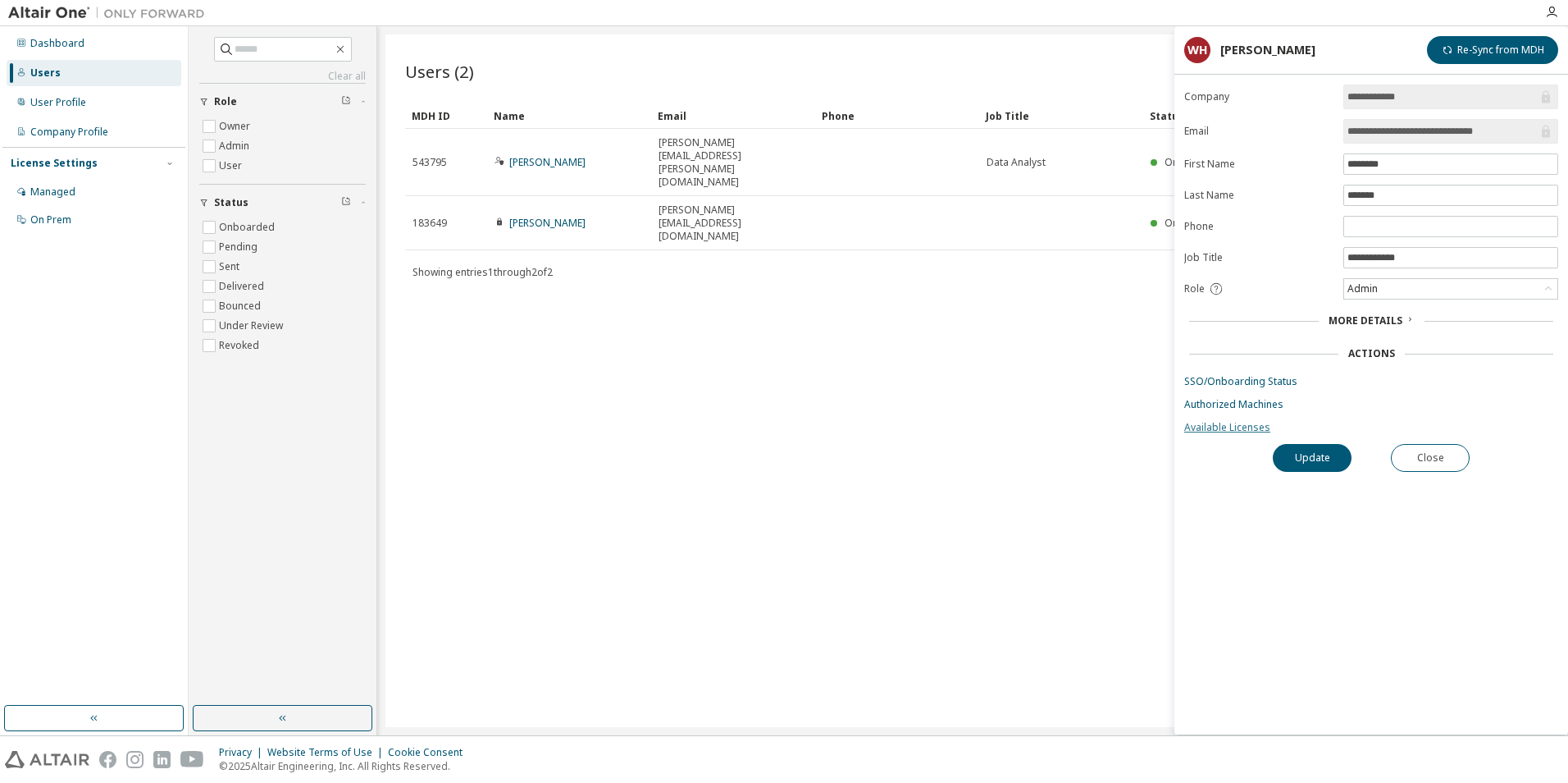
click at [1263, 425] on link "Available Licenses" at bounding box center [1371, 428] width 374 height 13
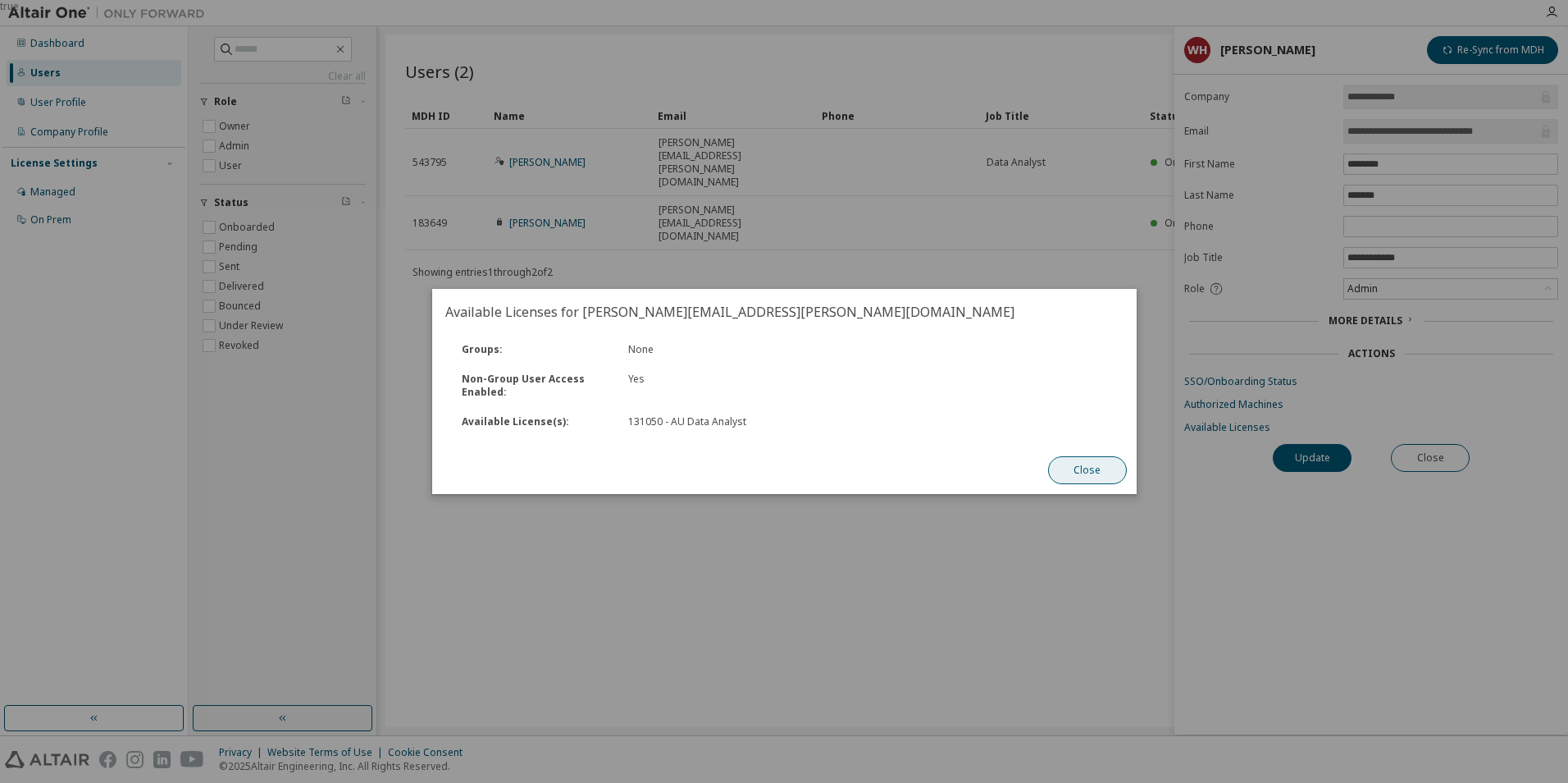
click at [1092, 469] on button "Close" at bounding box center [1086, 470] width 78 height 28
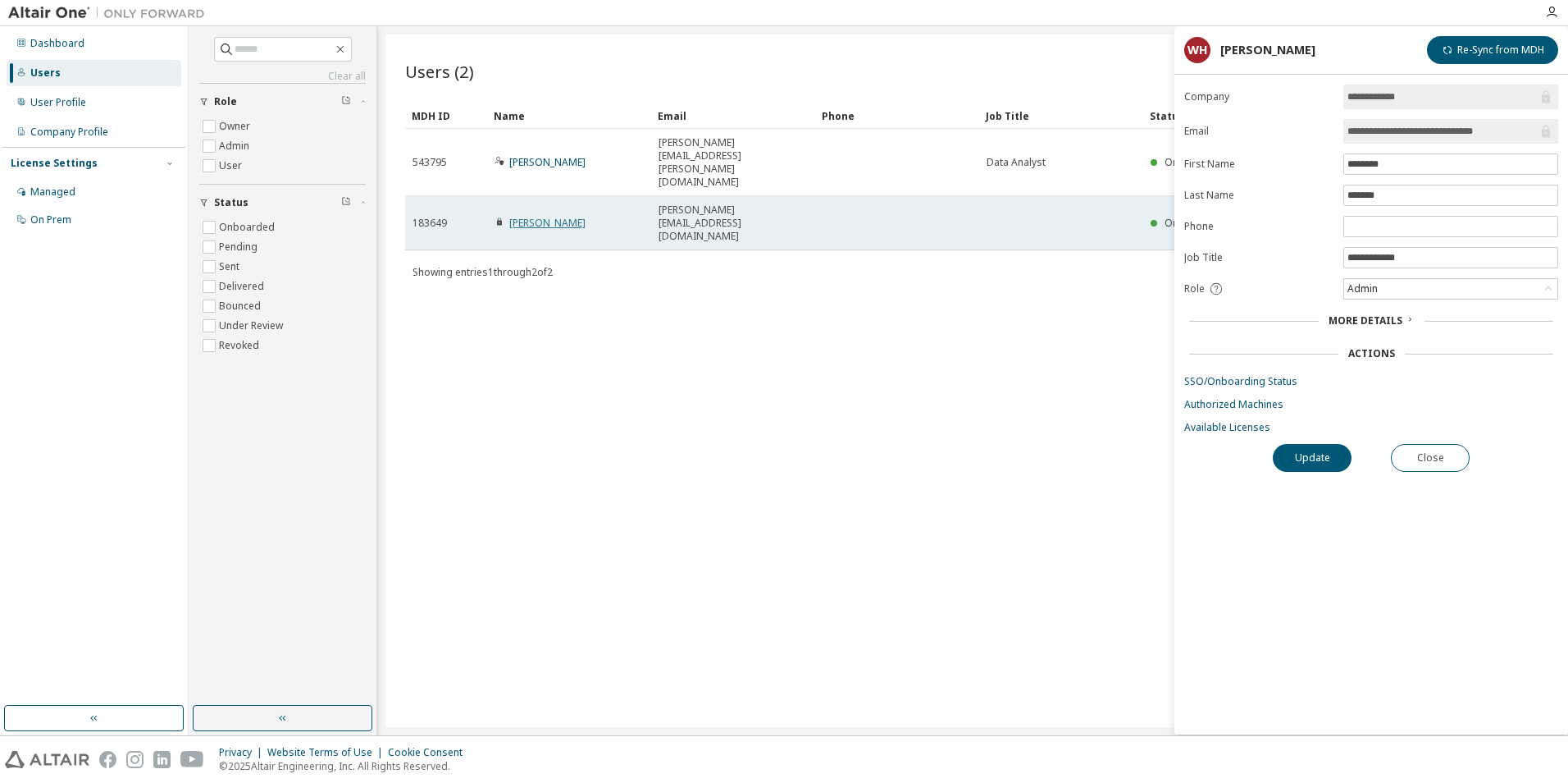
click at [570, 215] on link "[PERSON_NAME]" at bounding box center [547, 222] width 76 height 14
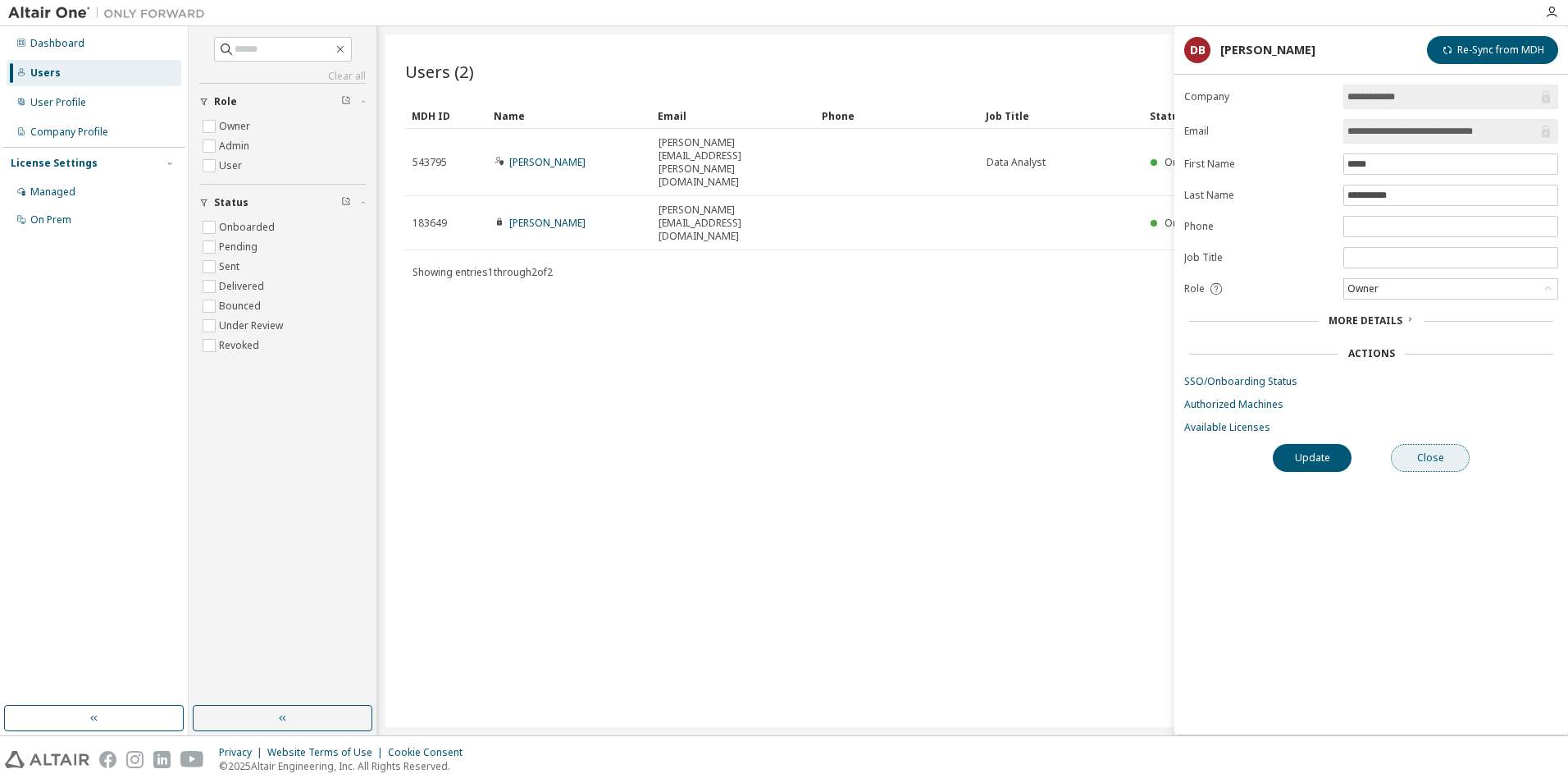
click at [1442, 455] on button "Close" at bounding box center [1429, 458] width 78 height 28
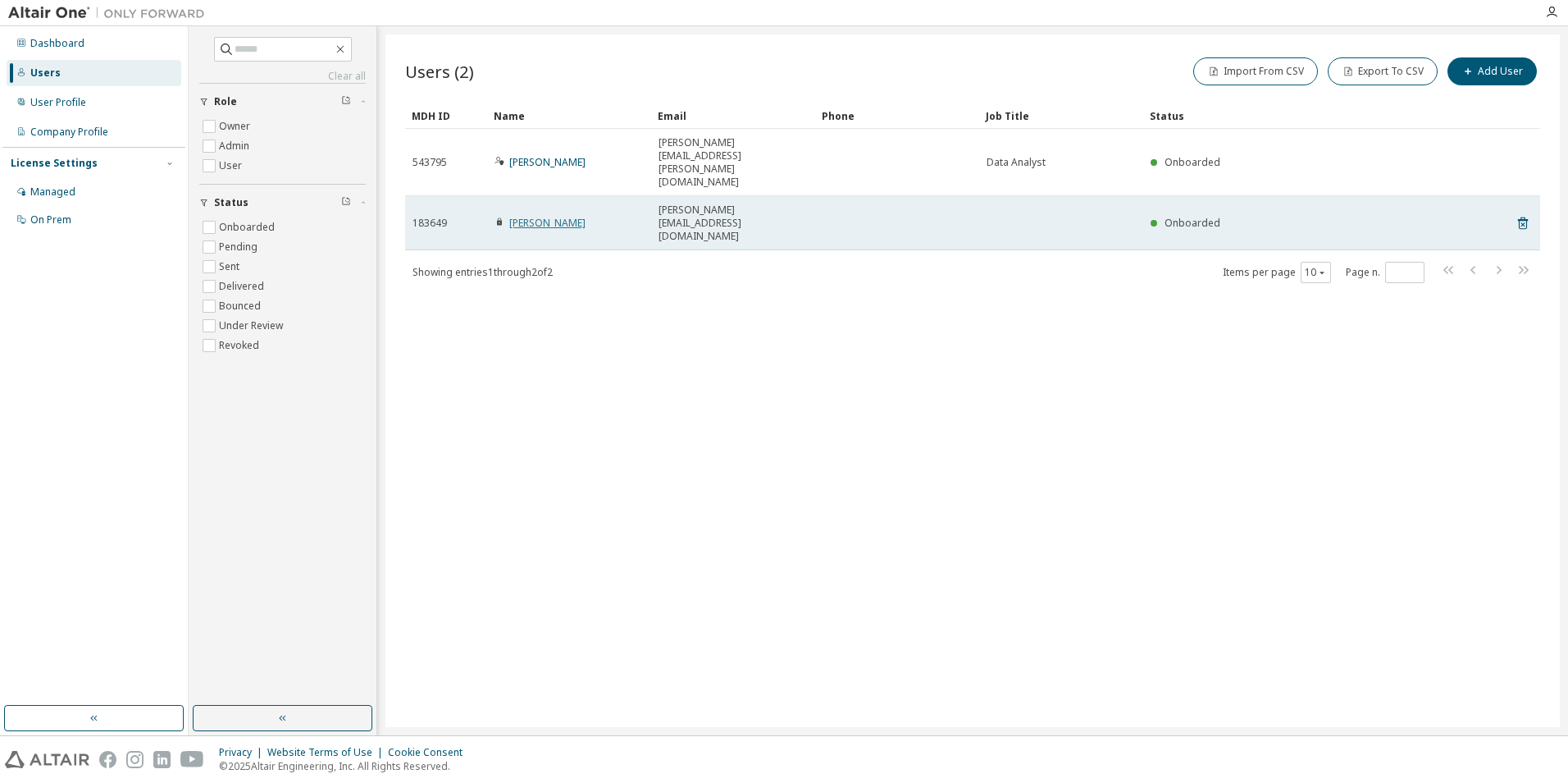
click at [532, 215] on link "[PERSON_NAME]" at bounding box center [547, 222] width 76 height 14
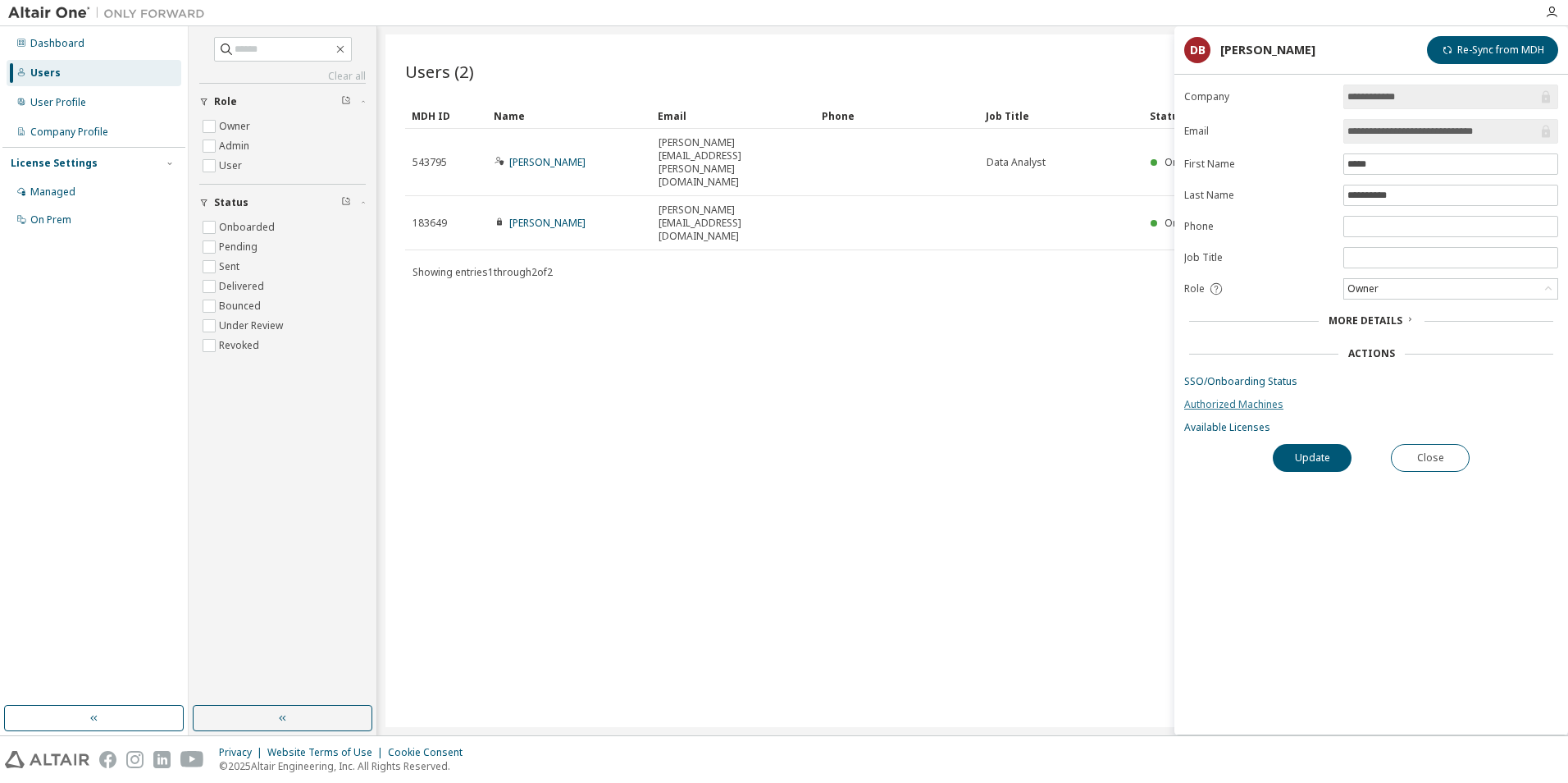
click at [1239, 402] on link "Authorized Machines" at bounding box center [1371, 404] width 374 height 13
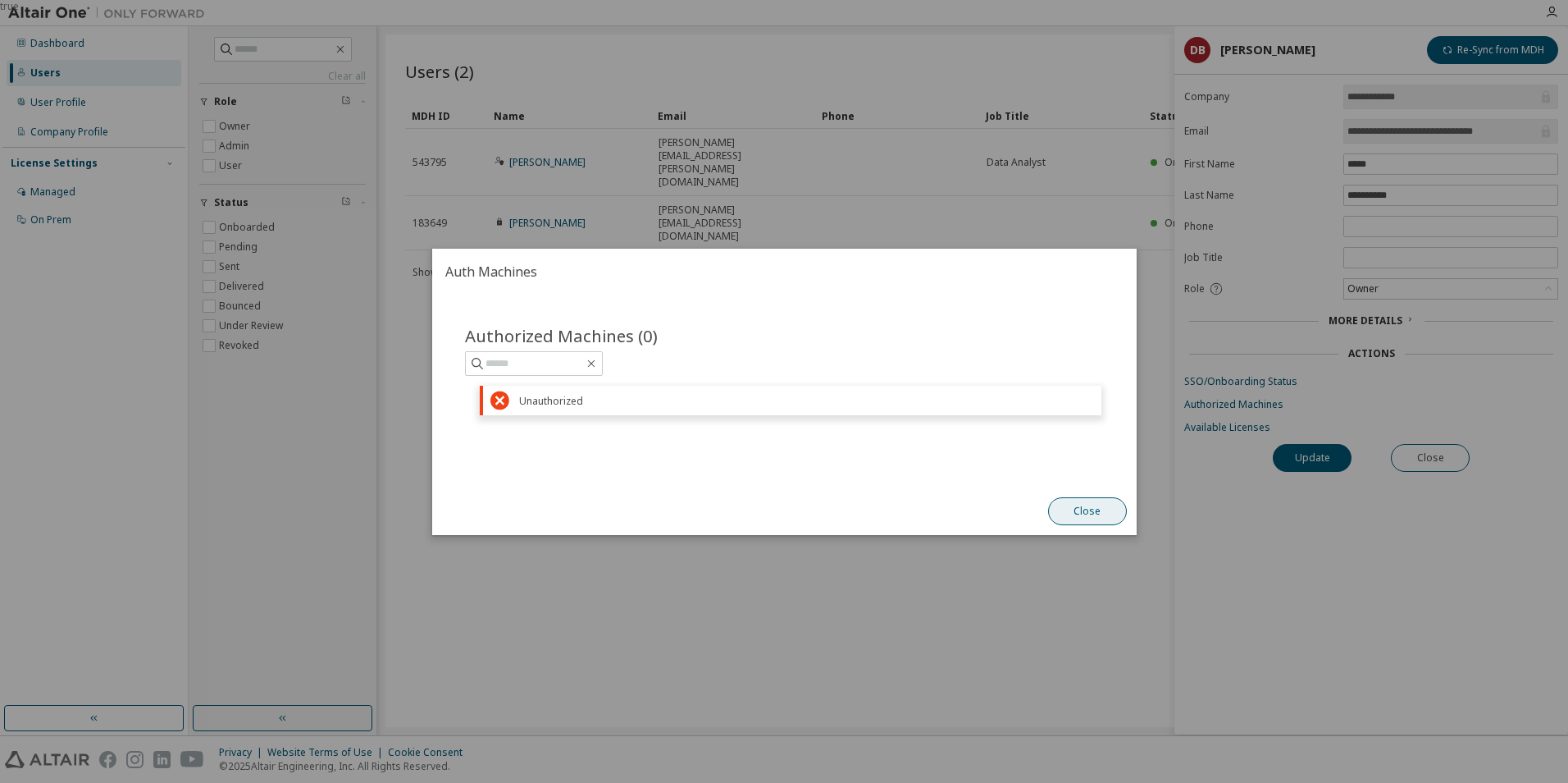
click at [1110, 510] on button "Close" at bounding box center [1086, 511] width 78 height 28
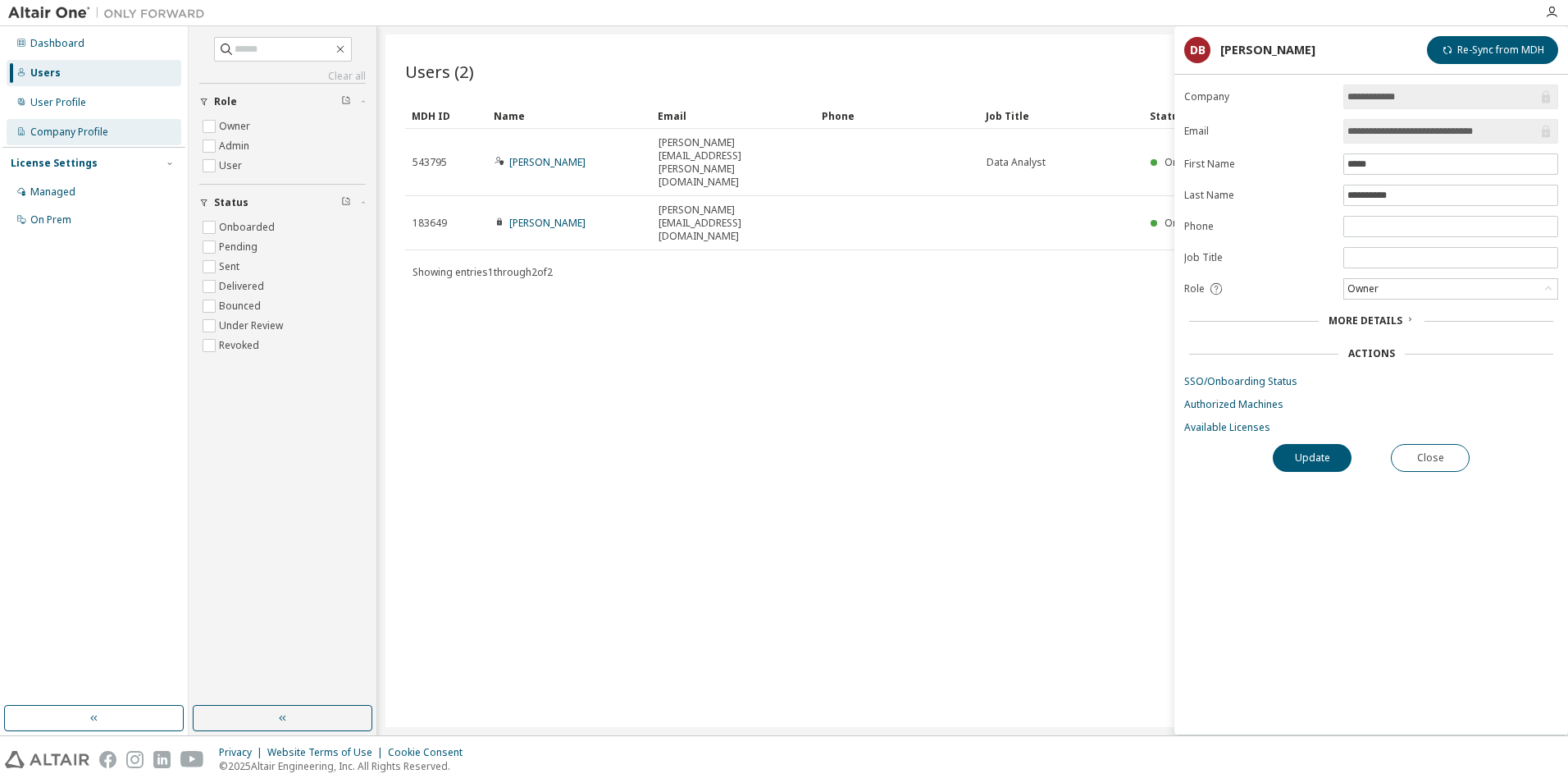
click at [69, 134] on div "Company Profile" at bounding box center [69, 132] width 78 height 13
